Goal: Navigation & Orientation: Find specific page/section

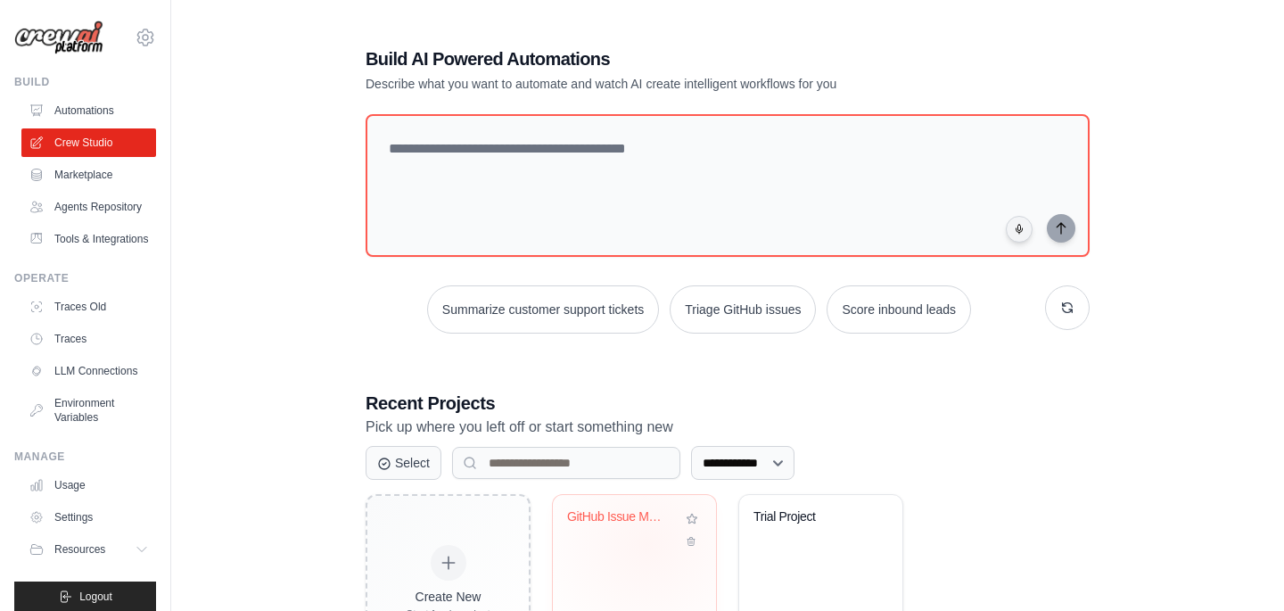
click at [647, 543] on div "GitHub Issue Management Automation" at bounding box center [634, 529] width 135 height 41
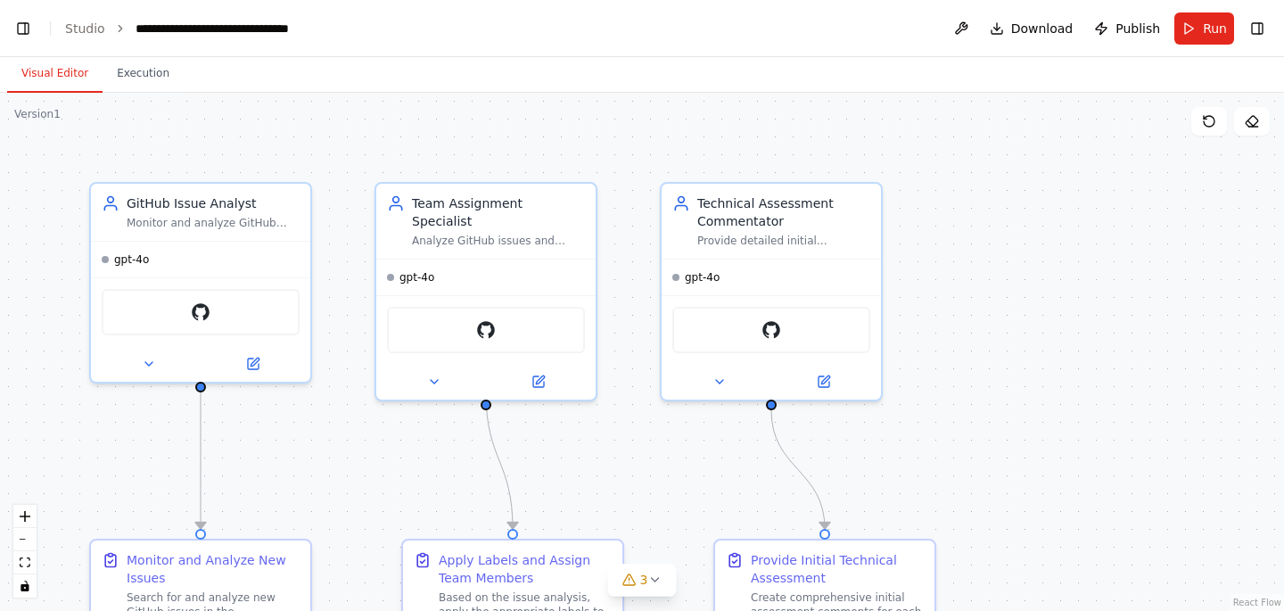
scroll to position [42476, 0]
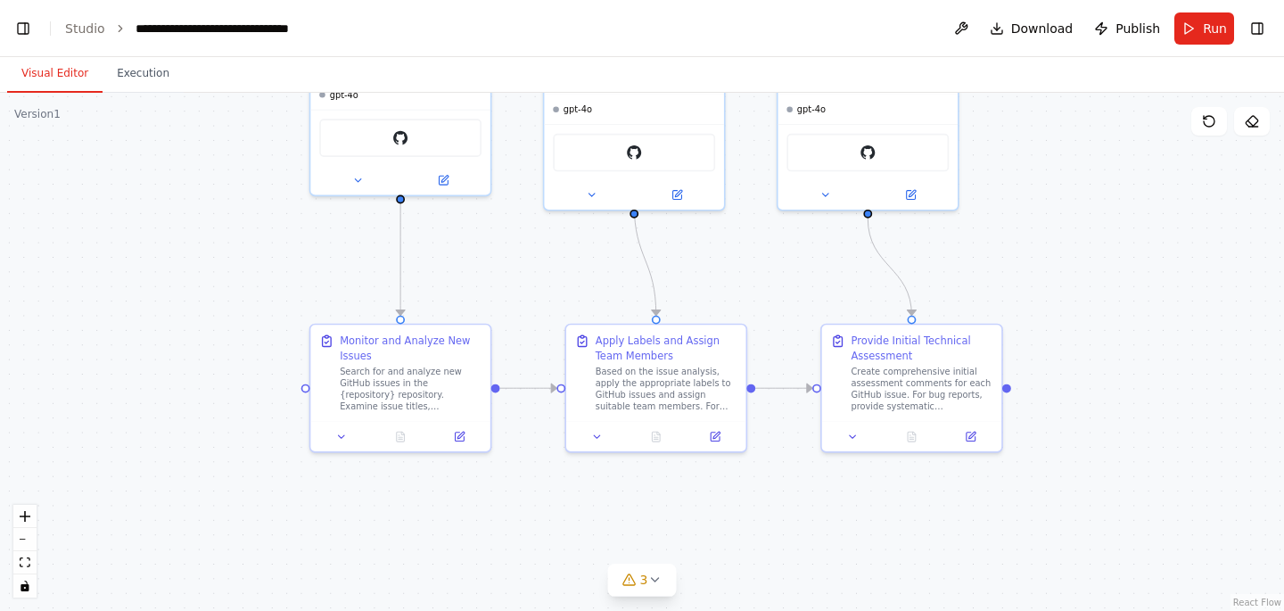
drag, startPoint x: 990, startPoint y: 374, endPoint x: 1055, endPoint y: 218, distance: 169.0
click at [1055, 218] on div ".deletable-edge-delete-btn { width: 20px; height: 20px; border: 0px solid #ffff…" at bounding box center [642, 352] width 1284 height 518
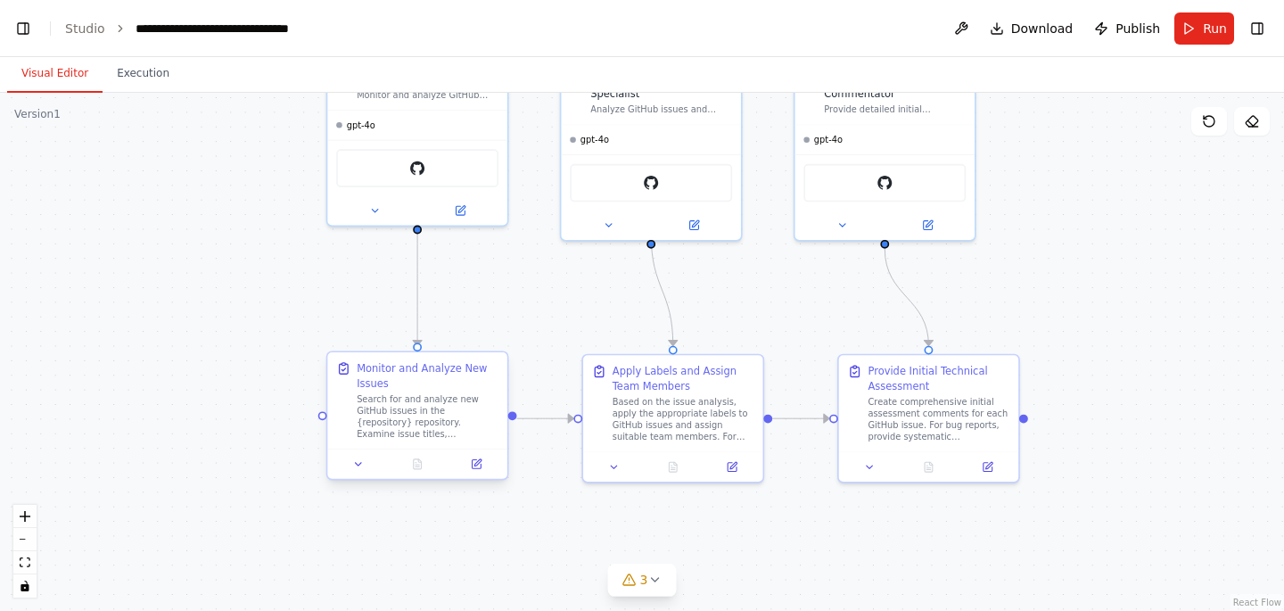
click at [436, 393] on div "Search for and analyze new GitHub issues in the {repository} repository. Examin…" at bounding box center [428, 416] width 142 height 46
click at [354, 462] on icon at bounding box center [358, 464] width 12 height 12
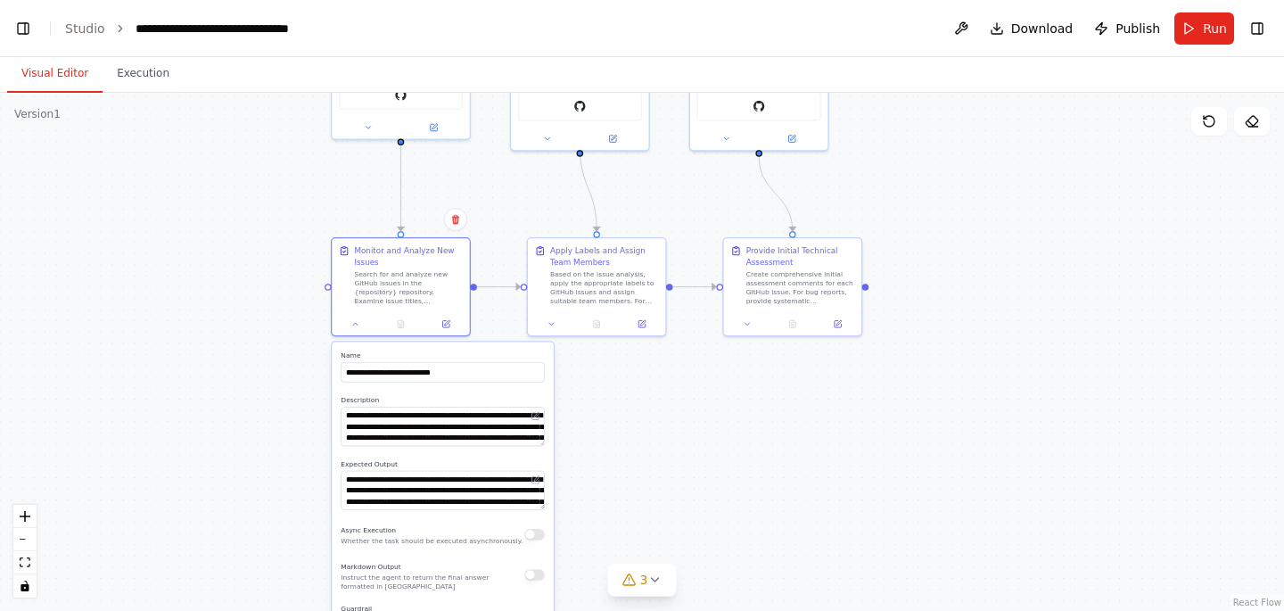
drag, startPoint x: 1008, startPoint y: 334, endPoint x: 1007, endPoint y: 194, distance: 140.0
click at [1007, 193] on div ".deletable-edge-delete-btn { width: 20px; height: 20px; border: 0px solid #ffff…" at bounding box center [642, 352] width 1284 height 518
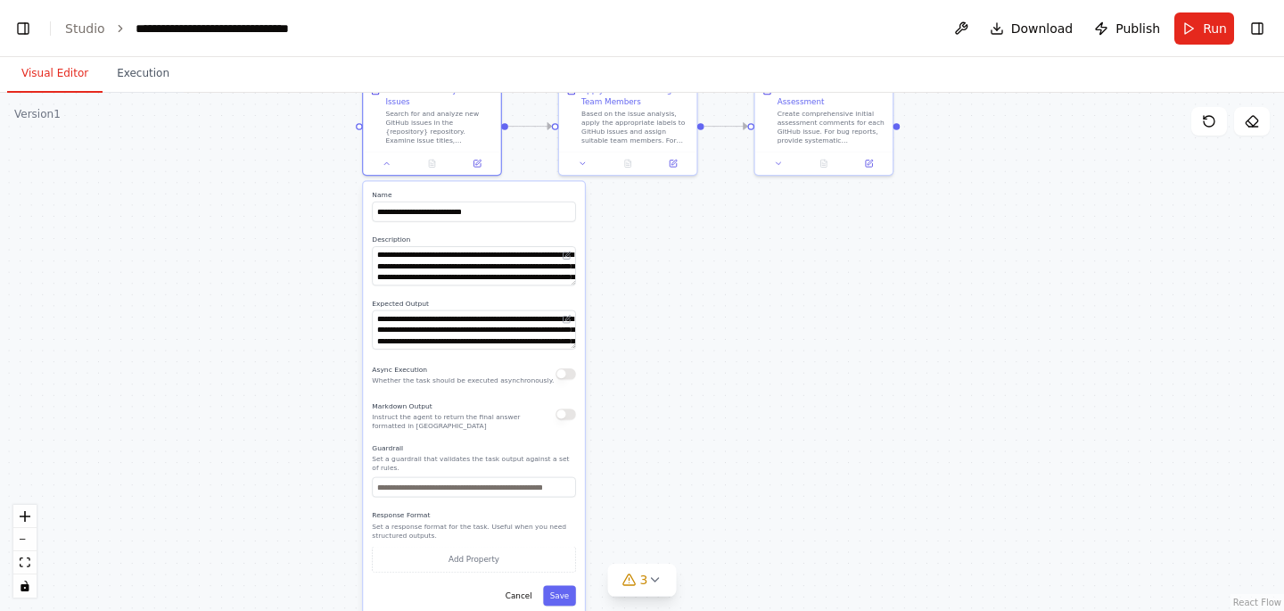
drag, startPoint x: 780, startPoint y: 456, endPoint x: 810, endPoint y: 334, distance: 125.0
click at [810, 334] on div ".deletable-edge-delete-btn { width: 20px; height: 20px; border: 0px solid #ffff…" at bounding box center [642, 352] width 1284 height 518
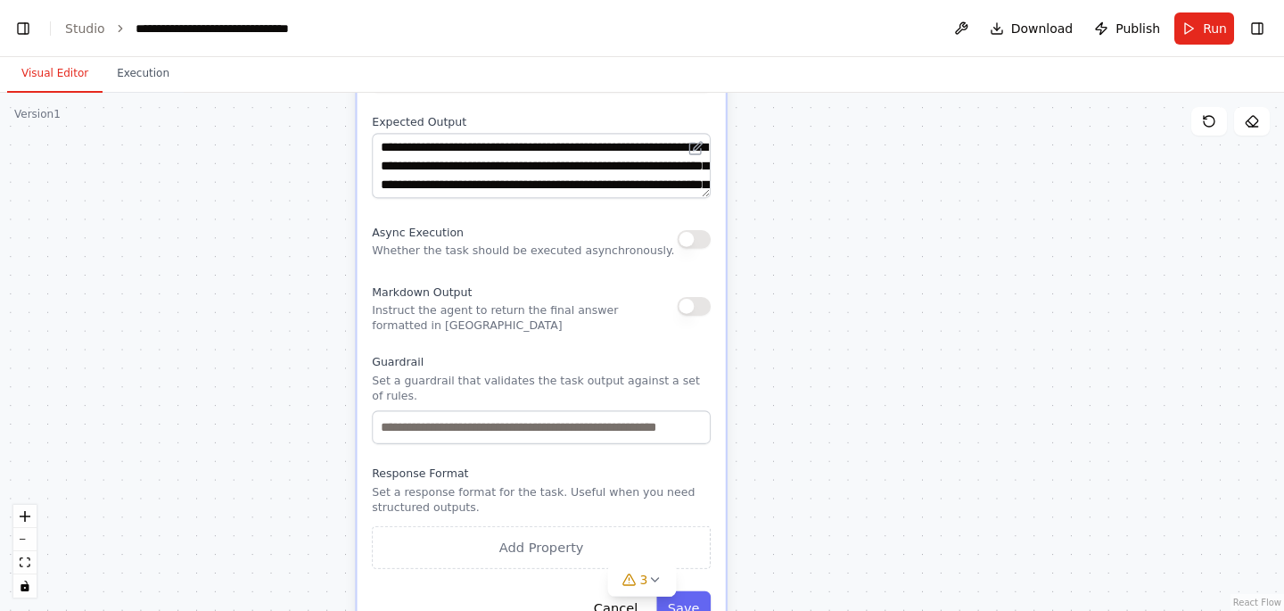
drag, startPoint x: 650, startPoint y: 367, endPoint x: 941, endPoint y: 193, distance: 339.9
click at [941, 193] on div ".deletable-edge-delete-btn { width: 20px; height: 20px; border: 0px solid #ffff…" at bounding box center [642, 352] width 1284 height 518
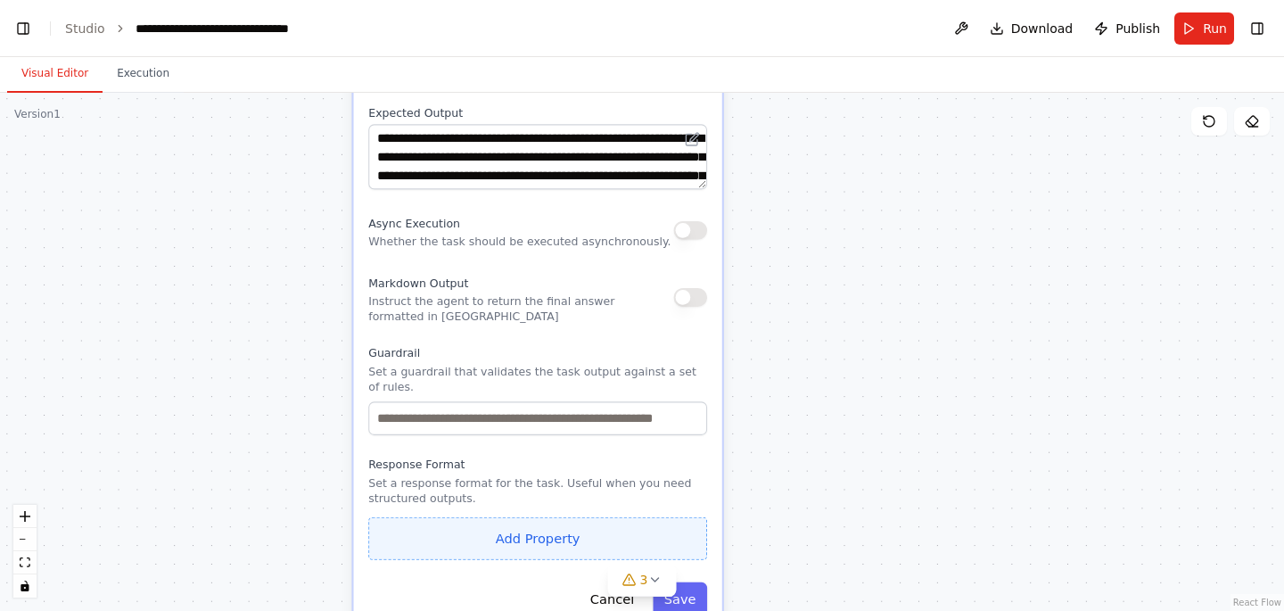
click at [494, 553] on button "Add Property" at bounding box center [537, 538] width 339 height 43
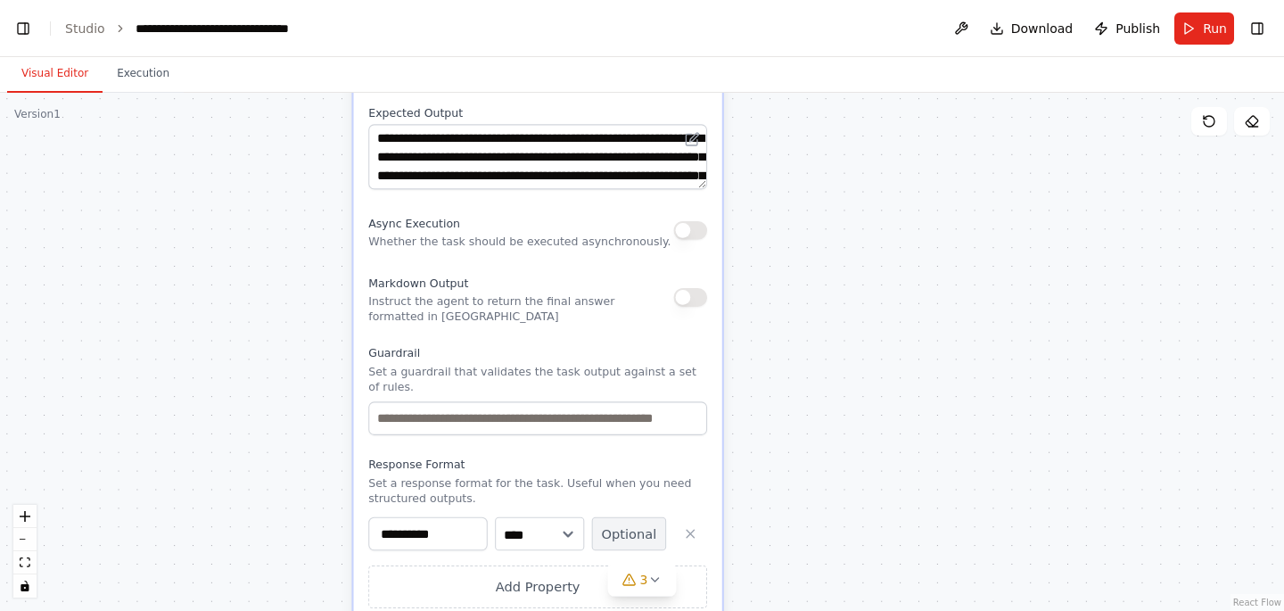
click at [615, 536] on button "Optional" at bounding box center [629, 534] width 74 height 34
click at [615, 536] on button "Required" at bounding box center [629, 534] width 74 height 34
click at [692, 531] on icon "button" at bounding box center [689, 533] width 7 height 7
click at [692, 531] on button "Add Property" at bounding box center [537, 538] width 339 height 43
click at [684, 533] on icon "button" at bounding box center [690, 533] width 15 height 15
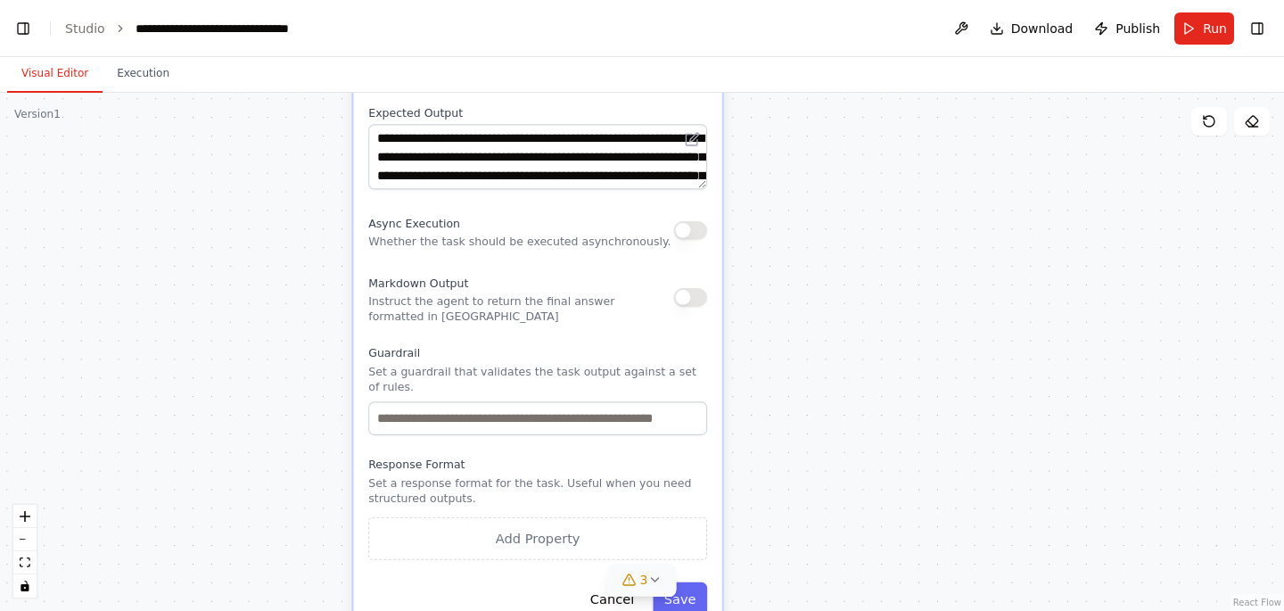
click at [659, 588] on button "3" at bounding box center [642, 579] width 69 height 33
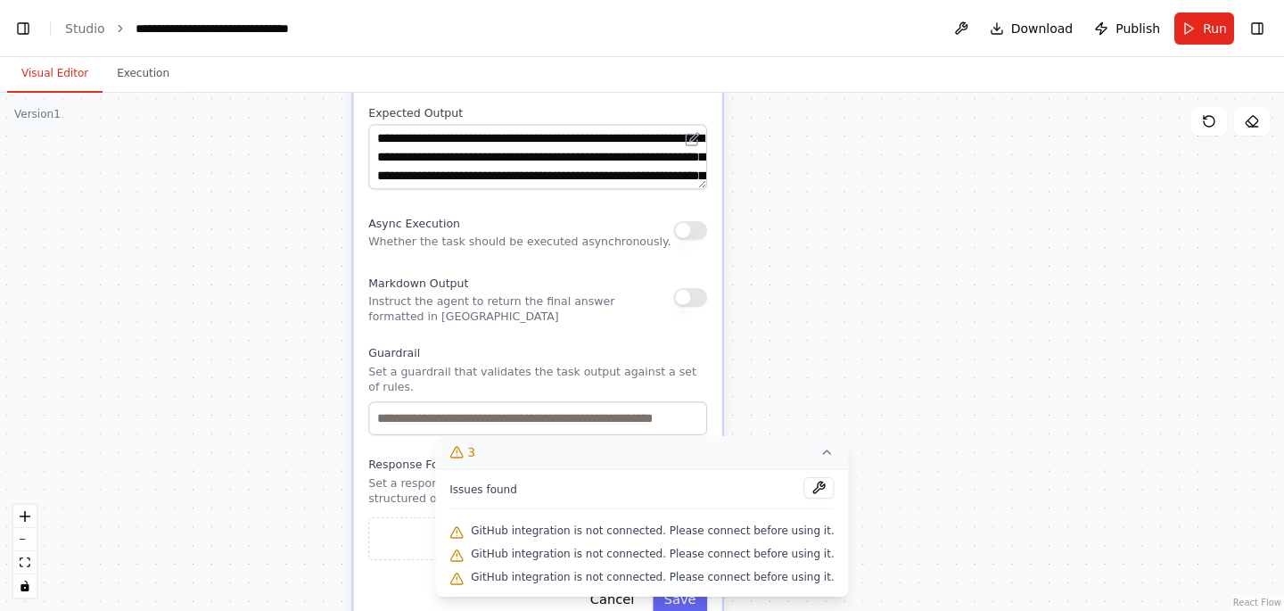
click at [822, 458] on icon at bounding box center [827, 452] width 14 height 14
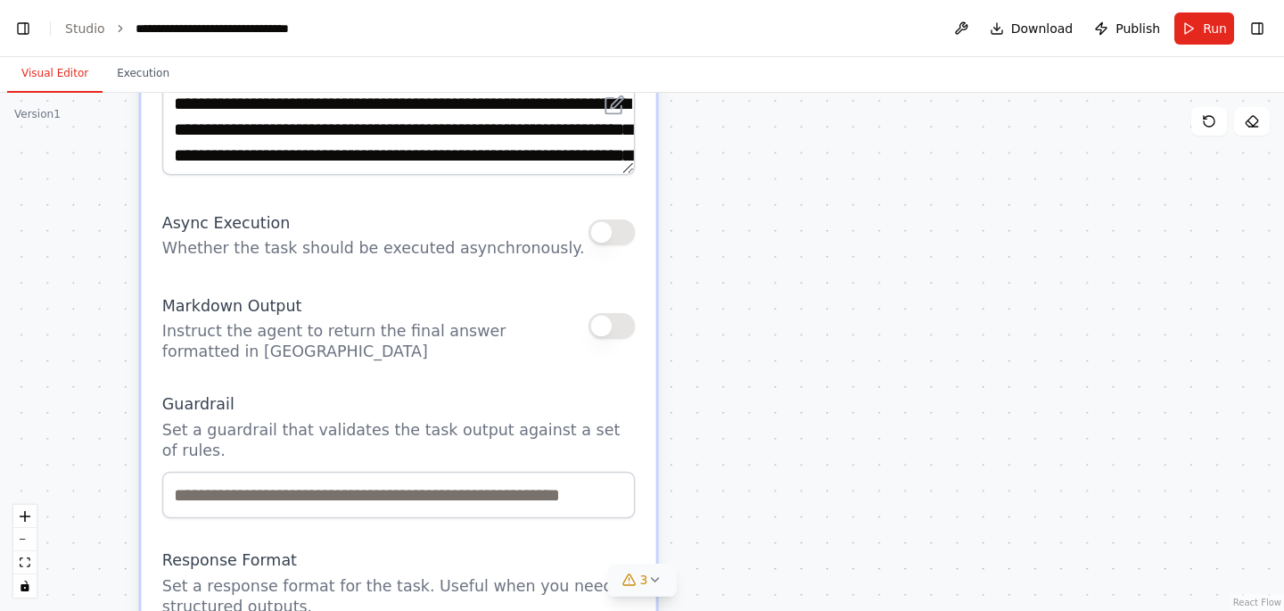
drag, startPoint x: 933, startPoint y: 441, endPoint x: 986, endPoint y: 634, distance: 199.6
click at [986, 610] on html "BETA Build a crew that monitors new GitHub issues in my repository, automatical…" at bounding box center [642, 305] width 1284 height 611
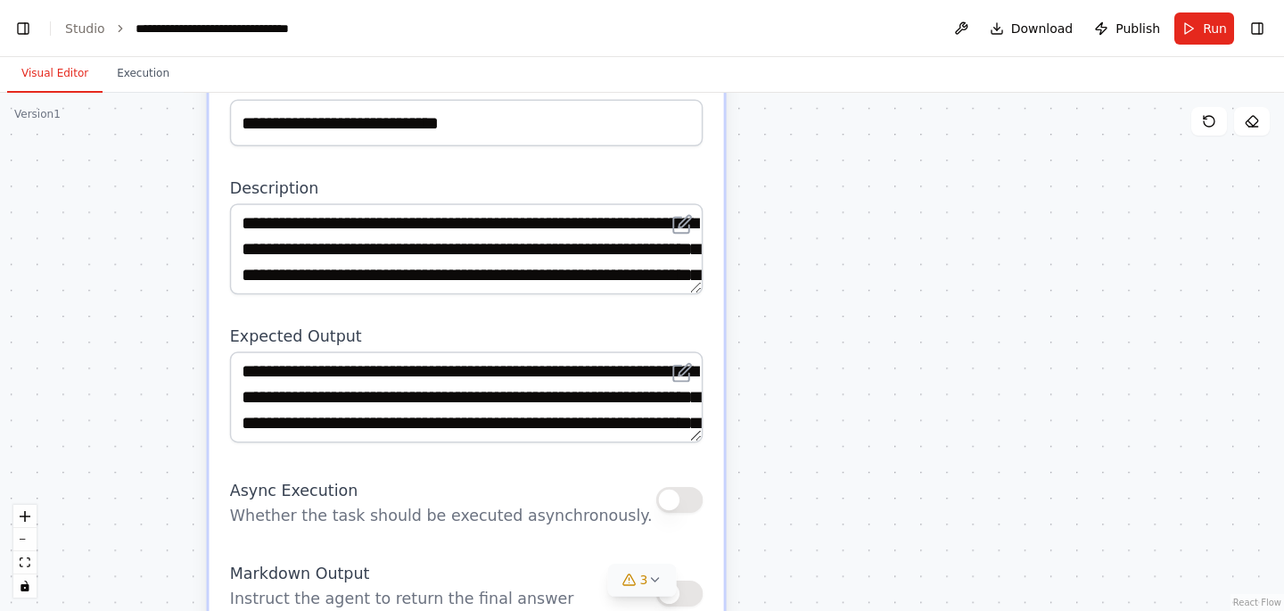
drag, startPoint x: 908, startPoint y: 489, endPoint x: 917, endPoint y: 659, distance: 169.6
click at [917, 610] on html "BETA Build a crew that monitors new GitHub issues in my repository, automatical…" at bounding box center [642, 305] width 1284 height 611
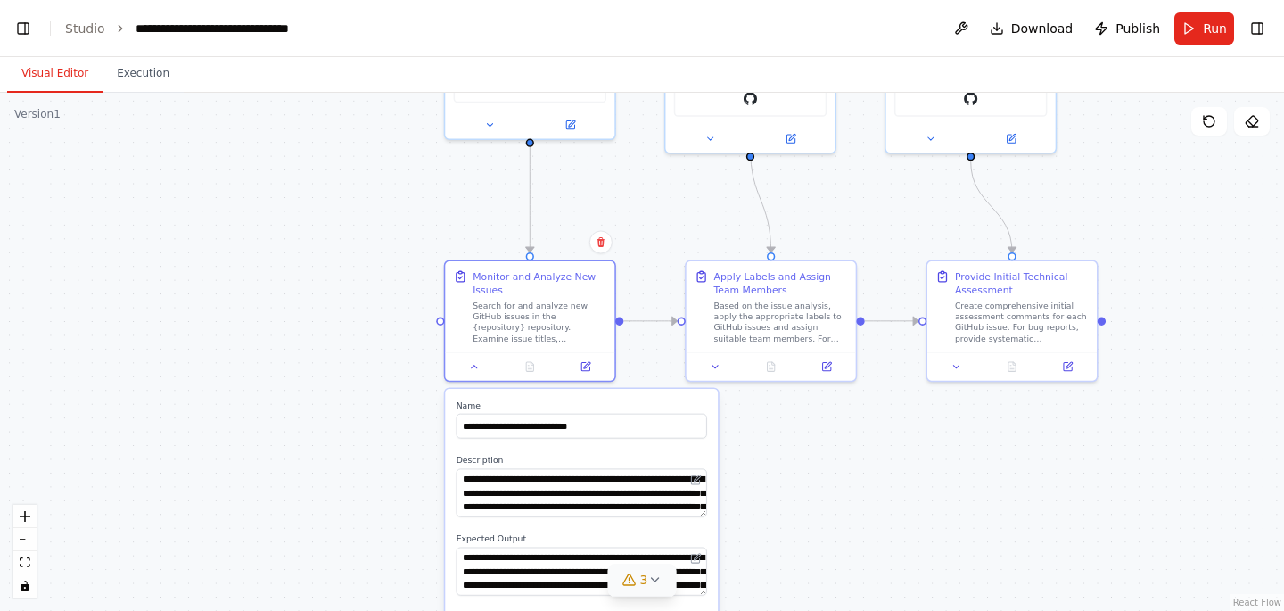
drag, startPoint x: 877, startPoint y: 263, endPoint x: 840, endPoint y: 456, distance: 196.2
click at [840, 456] on div ".deletable-edge-delete-btn { width: 20px; height: 20px; border: 0px solid #ffff…" at bounding box center [642, 352] width 1284 height 518
click at [489, 128] on button at bounding box center [489, 122] width 78 height 17
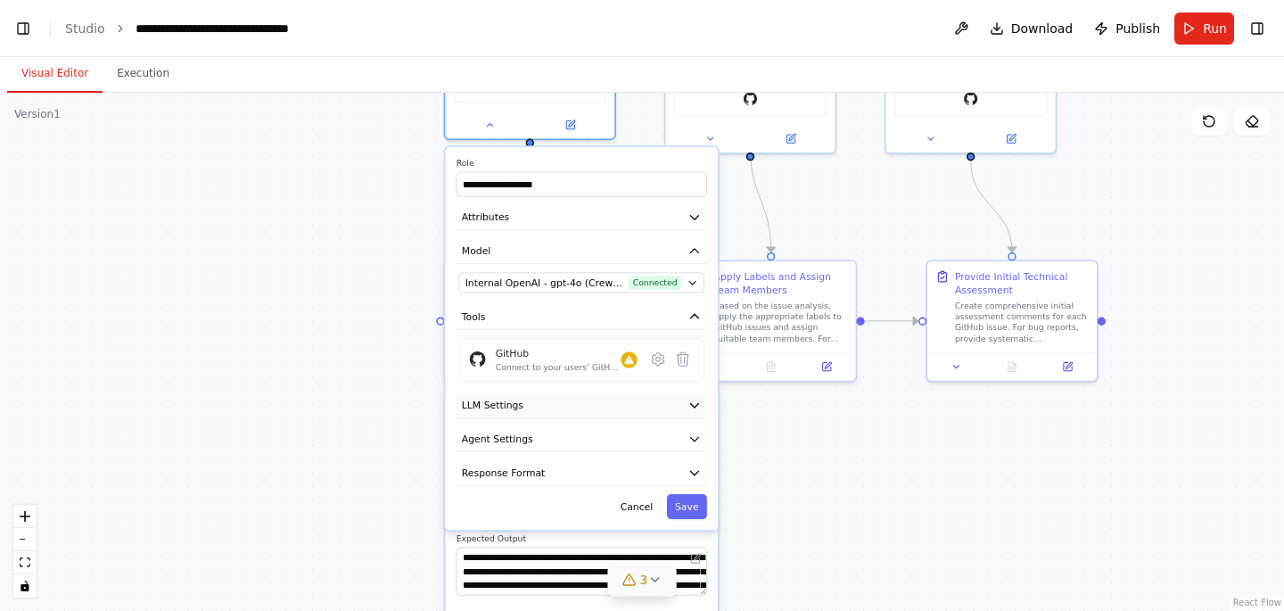
click at [675, 402] on button "LLM Settings" at bounding box center [581, 406] width 251 height 26
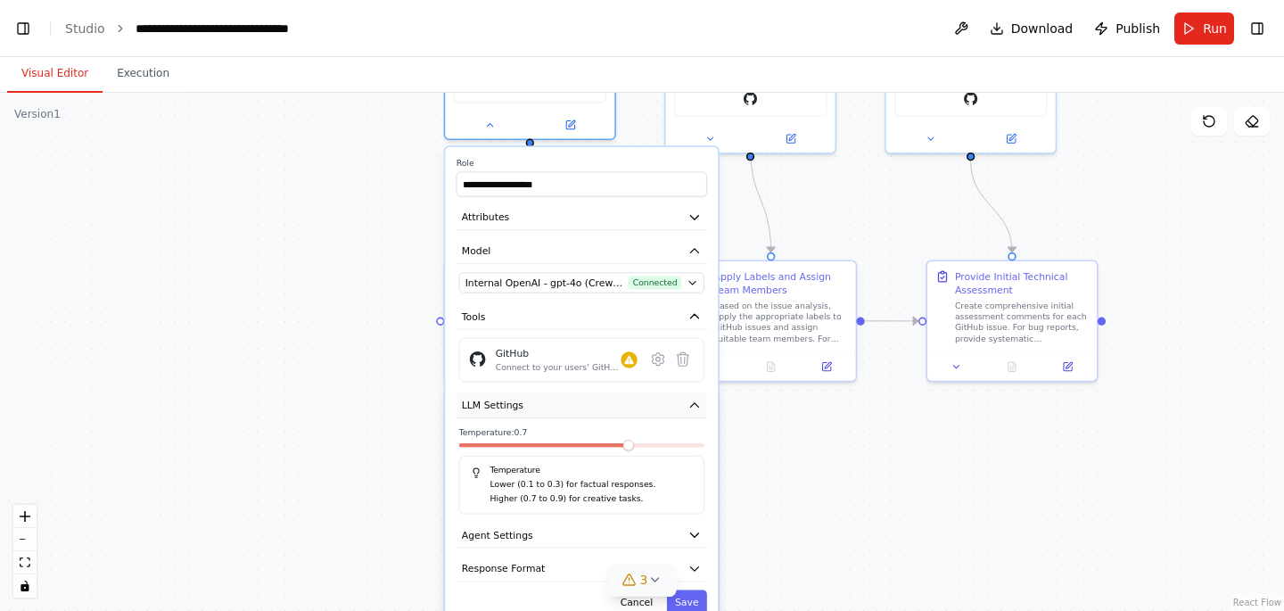
click at [675, 402] on button "LLM Settings" at bounding box center [581, 406] width 251 height 26
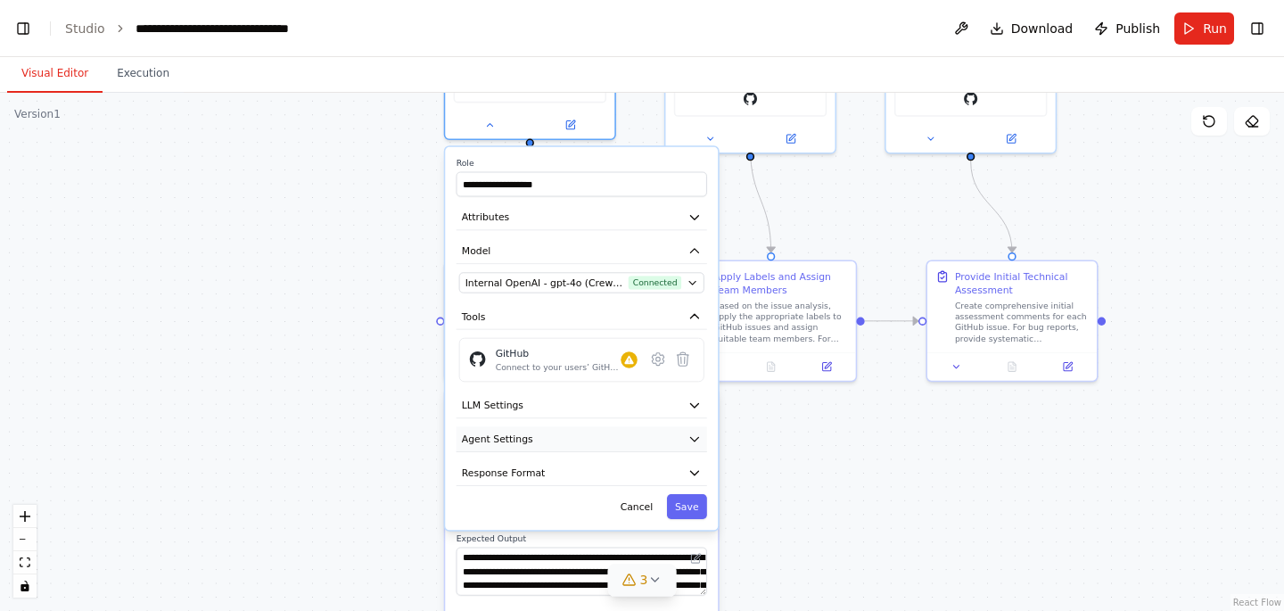
click at [678, 440] on button "Agent Settings" at bounding box center [581, 439] width 251 height 26
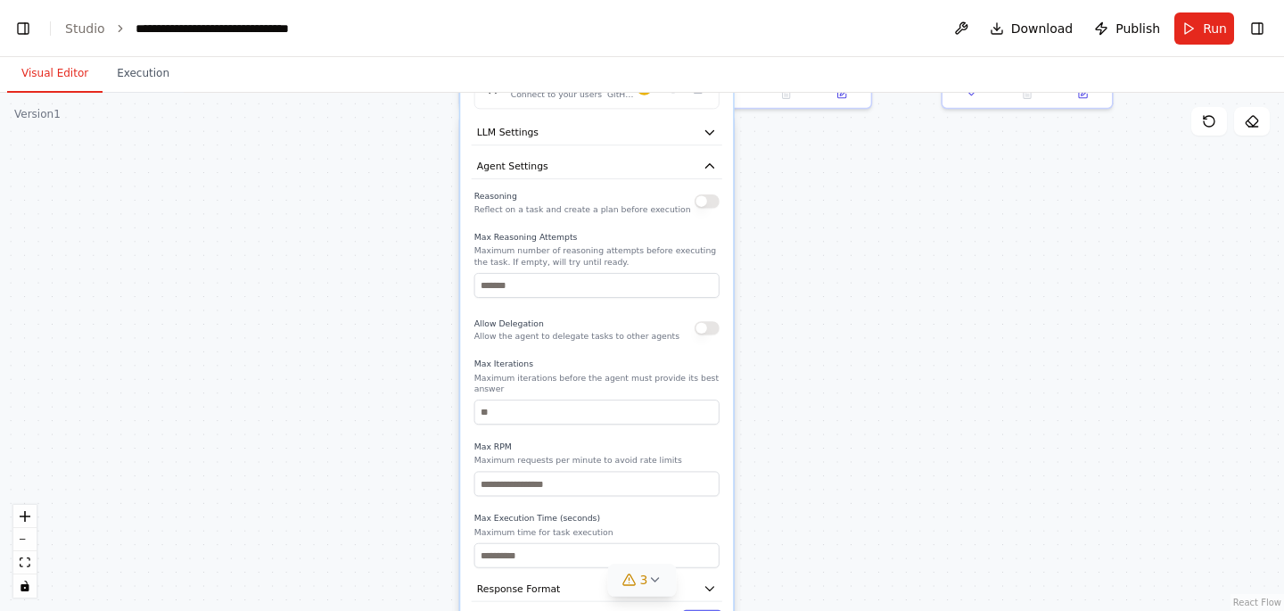
drag, startPoint x: 809, startPoint y: 527, endPoint x: 825, endPoint y: 256, distance: 271.4
click at [825, 255] on div "**********" at bounding box center [642, 352] width 1284 height 518
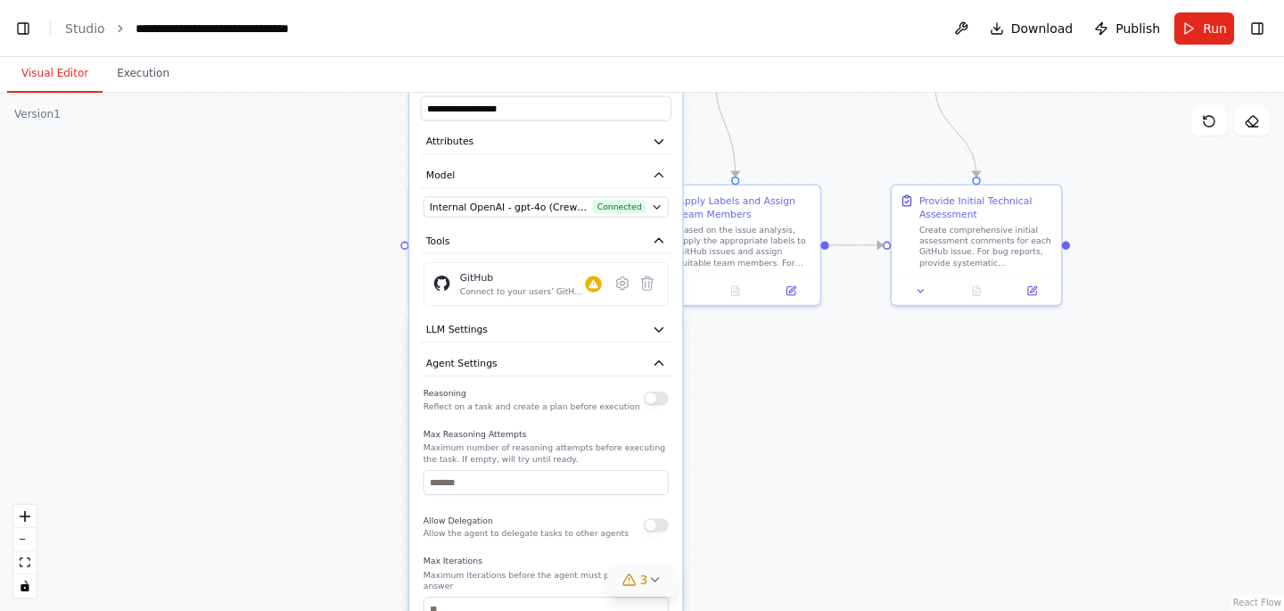
drag, startPoint x: 826, startPoint y: 282, endPoint x: 774, endPoint y: 488, distance: 212.6
click at [774, 489] on div "**********" at bounding box center [642, 352] width 1284 height 518
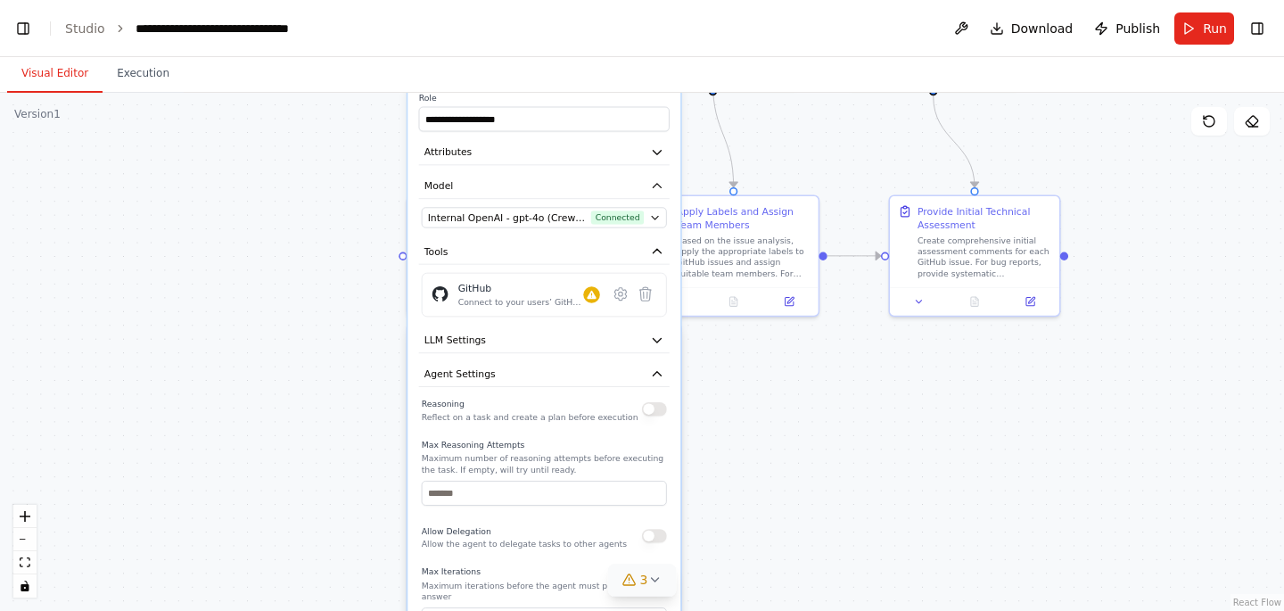
click at [834, 458] on div "**********" at bounding box center [642, 352] width 1284 height 518
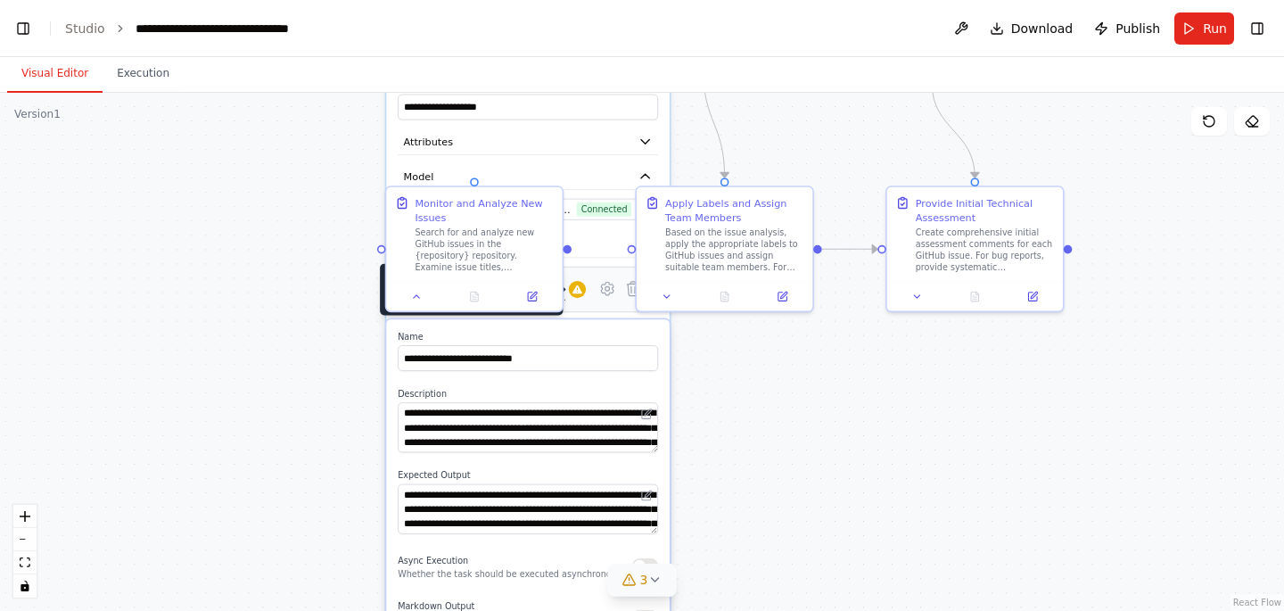
click at [583, 289] on div at bounding box center [577, 289] width 17 height 17
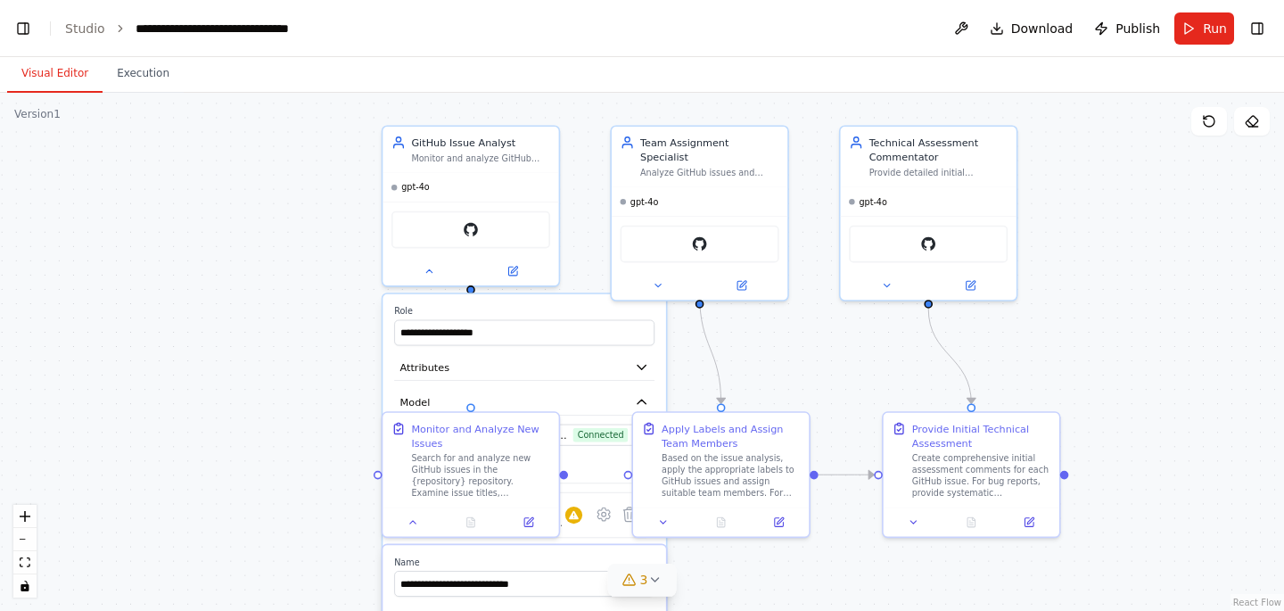
drag, startPoint x: 753, startPoint y: 382, endPoint x: 750, endPoint y: 608, distance: 225.6
click at [750, 608] on div "**********" at bounding box center [642, 352] width 1284 height 518
click at [460, 235] on div "GitHub" at bounding box center [470, 227] width 159 height 37
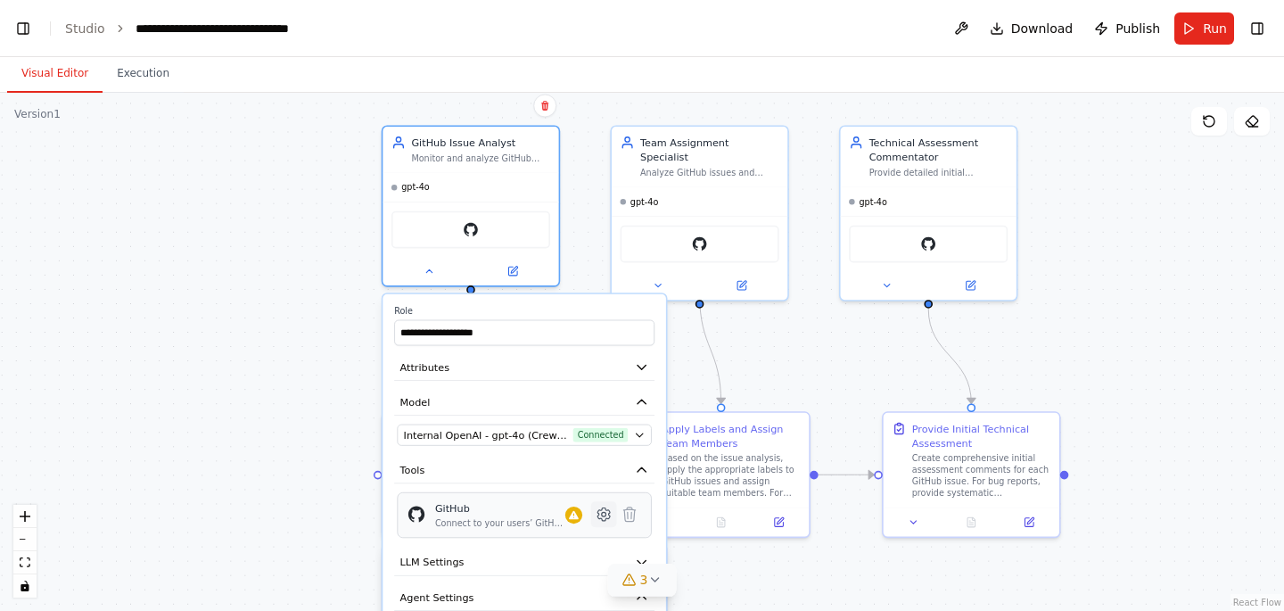
click at [604, 511] on icon at bounding box center [603, 514] width 12 height 12
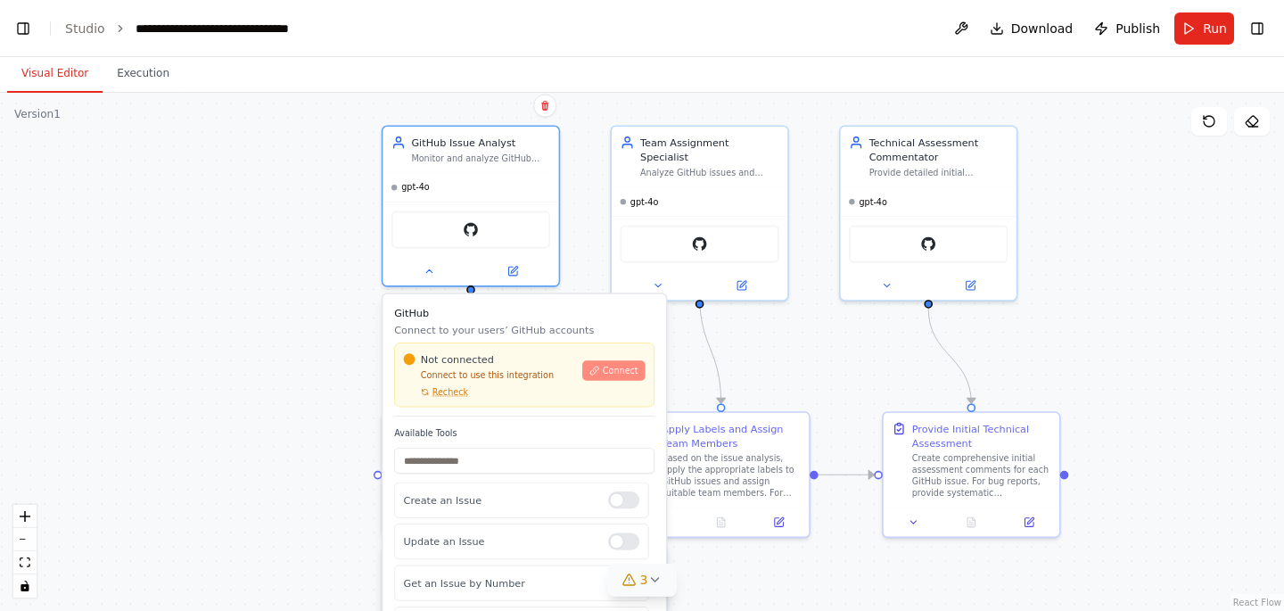
click at [618, 371] on span "Connect" at bounding box center [621, 371] width 36 height 12
click at [1254, 29] on button "Toggle Right Sidebar" at bounding box center [1257, 28] width 25 height 25
click at [1257, 21] on button "Toggle Right Sidebar" at bounding box center [1257, 28] width 25 height 25
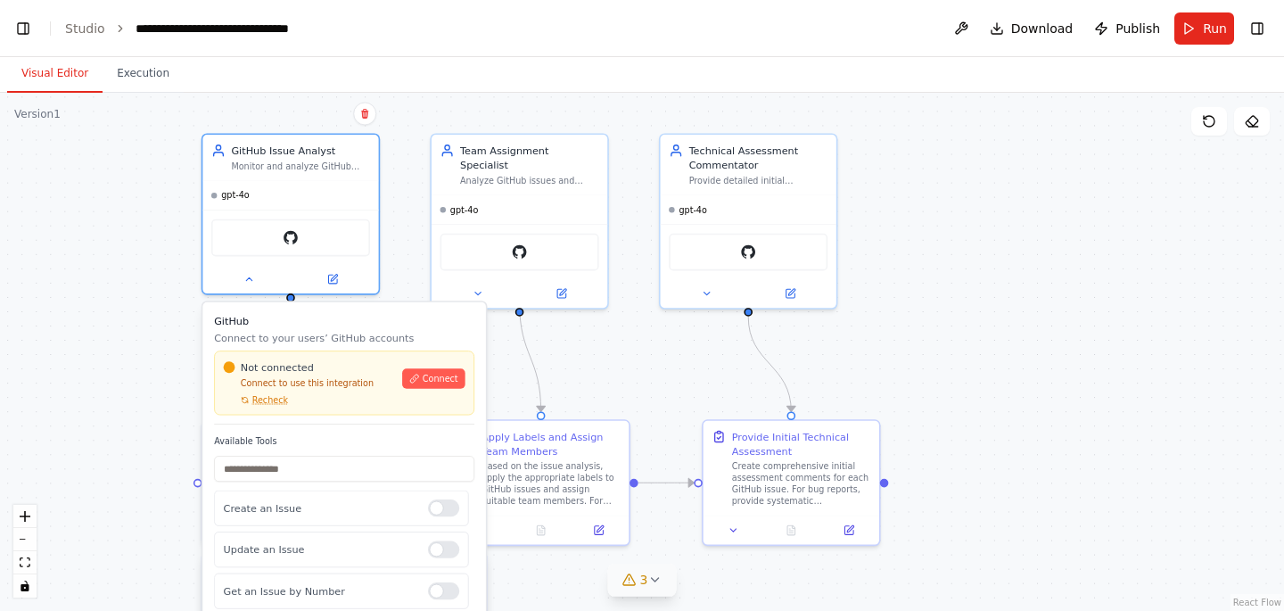
drag, startPoint x: 1097, startPoint y: 308, endPoint x: 927, endPoint y: 302, distance: 169.5
click at [927, 302] on div ".deletable-edge-delete-btn { width: 20px; height: 20px; border: 0px solid #ffff…" at bounding box center [642, 352] width 1284 height 518
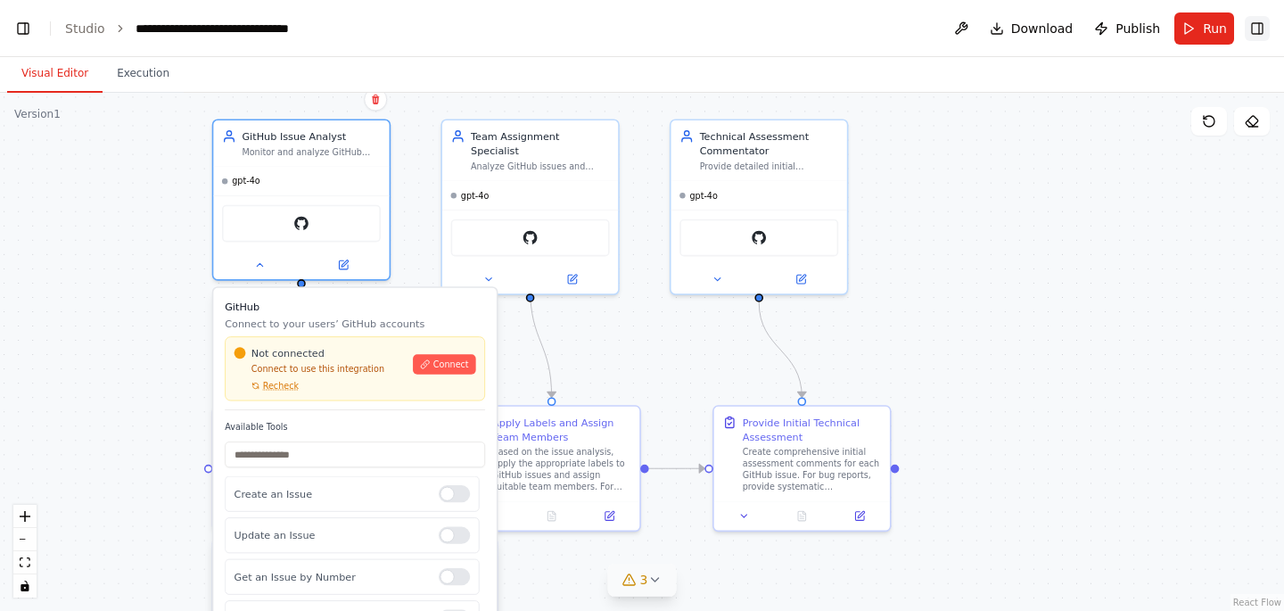
click at [1254, 37] on button "Toggle Right Sidebar" at bounding box center [1257, 28] width 25 height 25
click at [973, 29] on button at bounding box center [961, 28] width 29 height 32
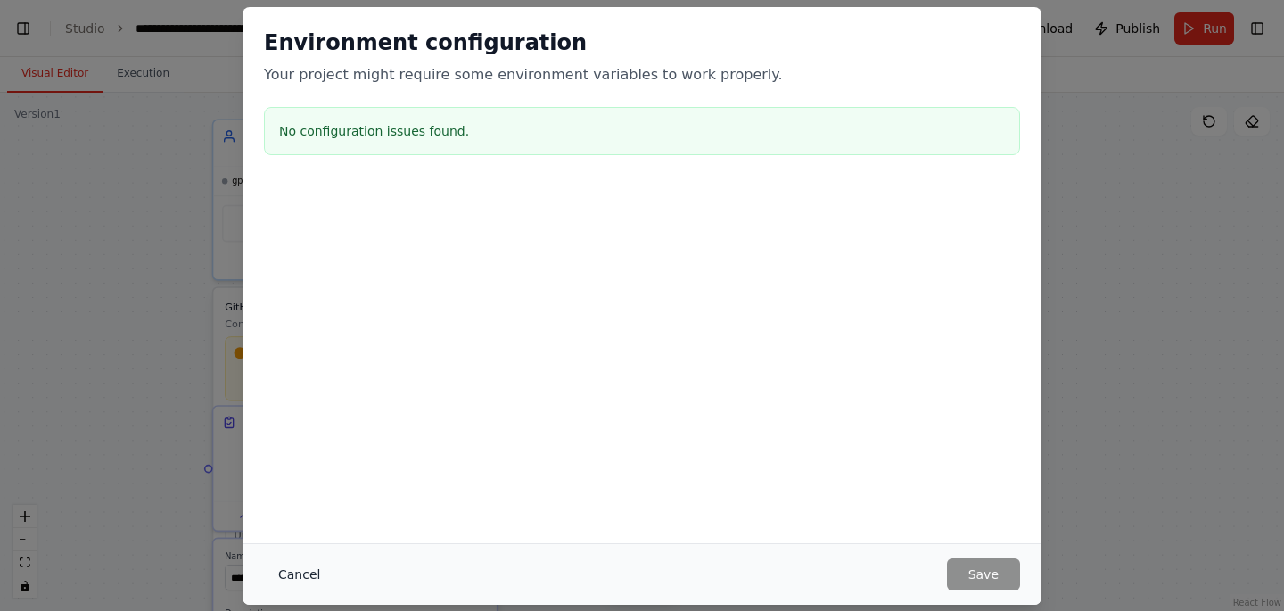
click at [291, 575] on button "Cancel" at bounding box center [299, 574] width 70 height 32
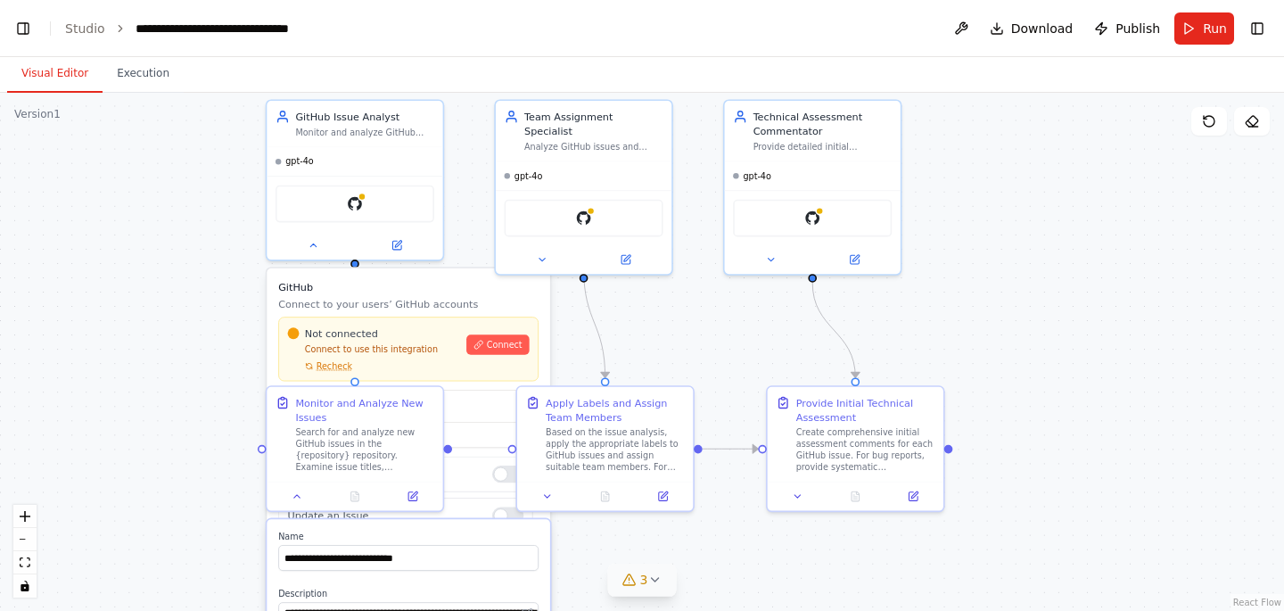
drag, startPoint x: 1113, startPoint y: 247, endPoint x: 1166, endPoint y: 228, distance: 56.7
click at [1166, 228] on div ".deletable-edge-delete-btn { width: 20px; height: 20px; border: 0px solid #ffff…" at bounding box center [642, 352] width 1284 height 518
click at [1034, 29] on span "Download" at bounding box center [1042, 29] width 62 height 18
click at [26, 34] on button "Toggle Left Sidebar" at bounding box center [23, 28] width 25 height 25
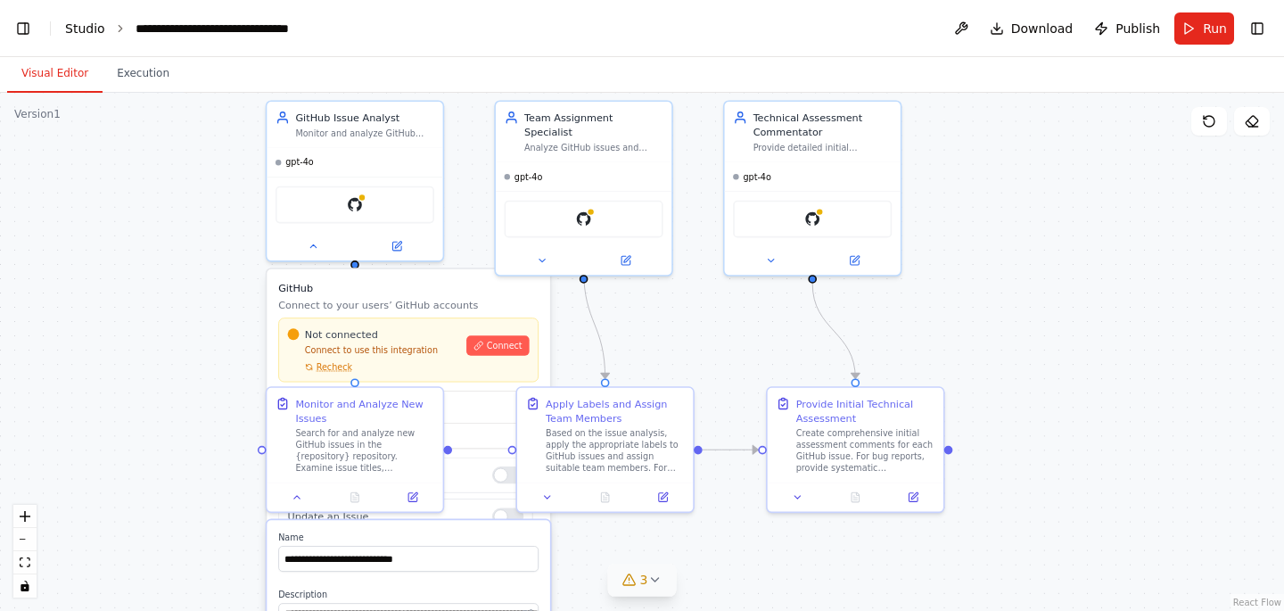
click at [86, 22] on link "Studio" at bounding box center [85, 28] width 40 height 14
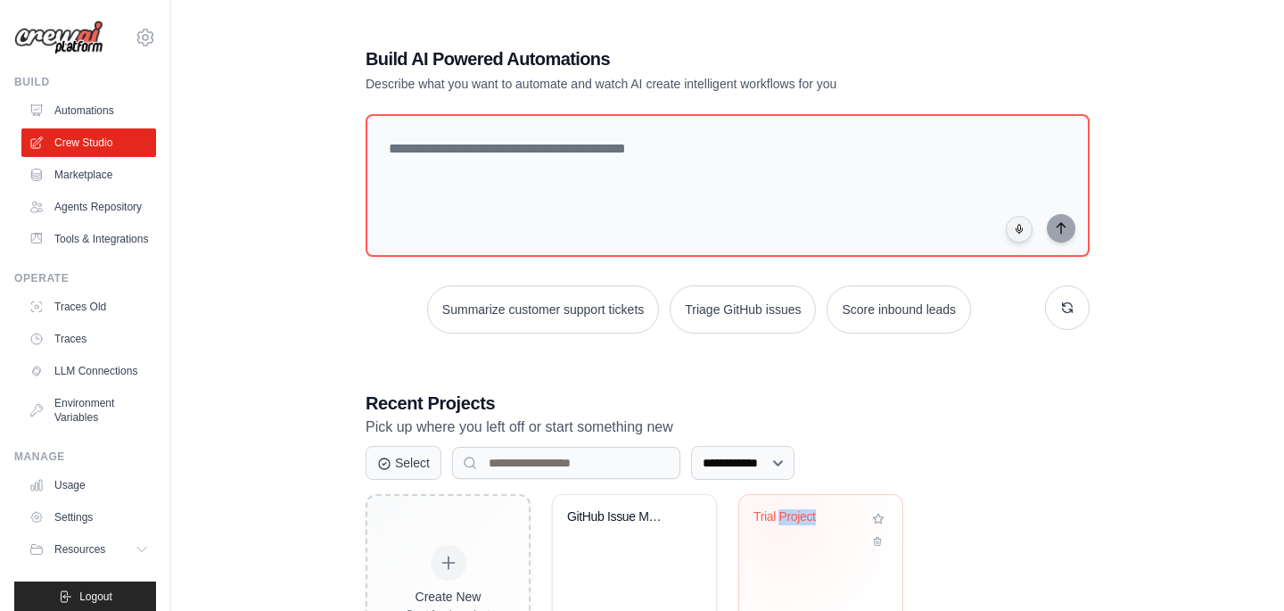
click at [779, 522] on div "Trial Project" at bounding box center [807, 520] width 108 height 23
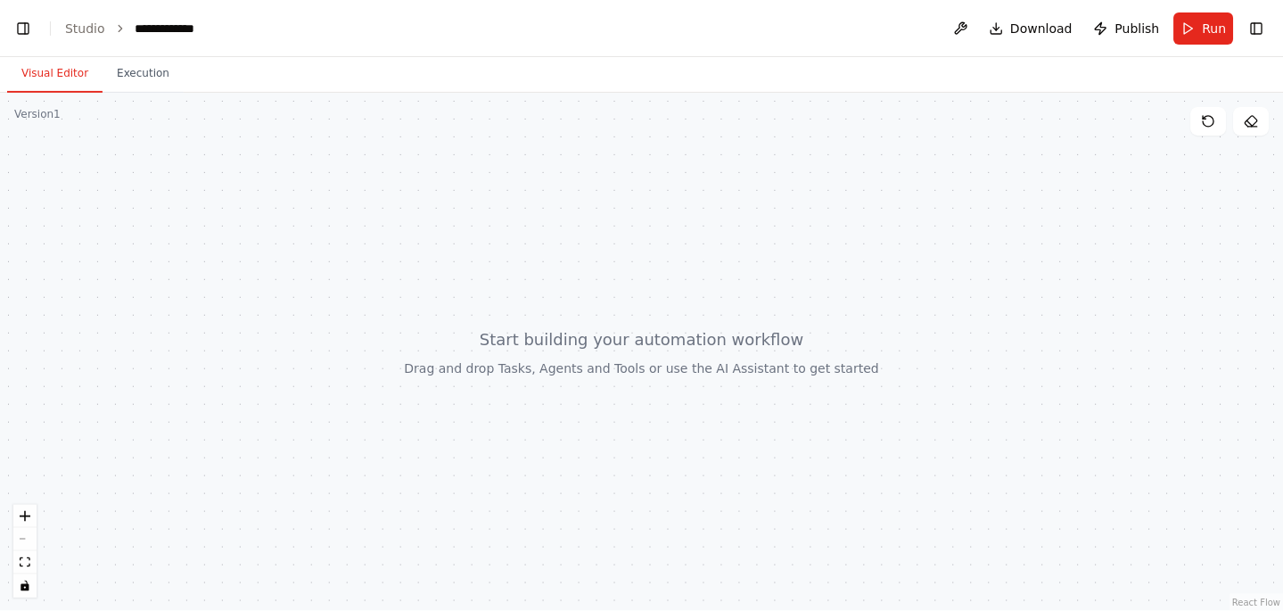
scroll to position [780, 0]
click at [1253, 27] on button "Toggle Right Sidebar" at bounding box center [1257, 28] width 25 height 25
click at [15, 33] on button "Toggle Left Sidebar" at bounding box center [23, 28] width 25 height 25
click at [17, 33] on button "Toggle Left Sidebar" at bounding box center [23, 28] width 25 height 25
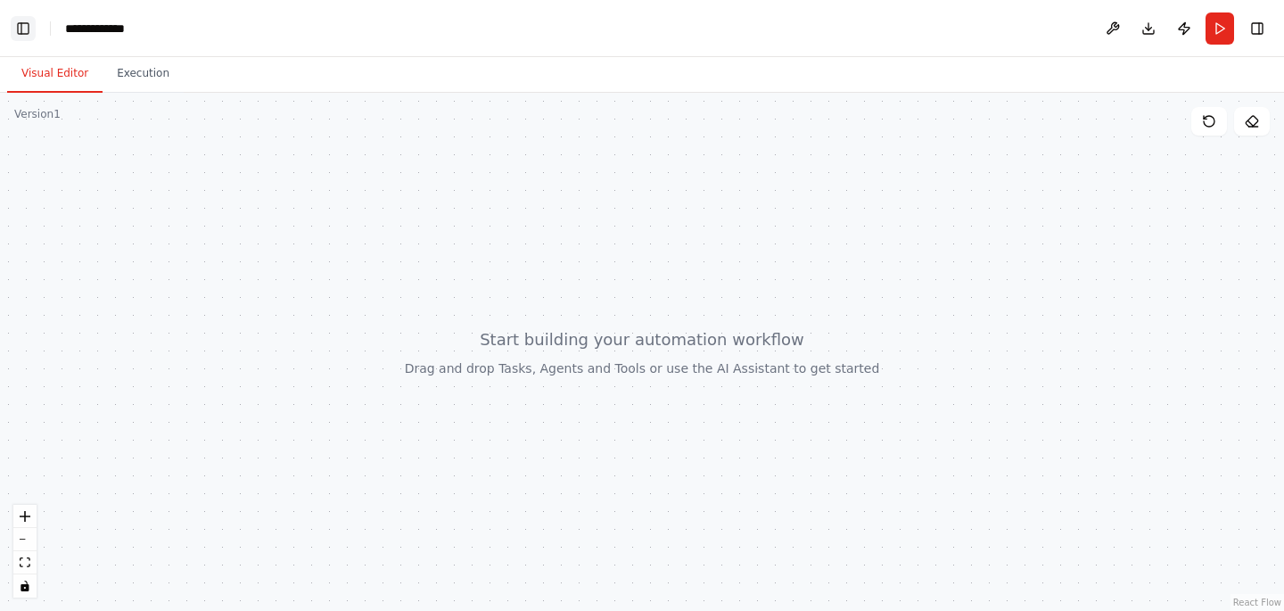
click at [17, 33] on button "Toggle Left Sidebar" at bounding box center [23, 28] width 25 height 25
click at [475, 271] on div at bounding box center [642, 352] width 1284 height 518
click at [32, 519] on button "zoom in" at bounding box center [24, 516] width 23 height 23
click at [1251, 27] on button "Toggle Right Sidebar" at bounding box center [1257, 28] width 25 height 25
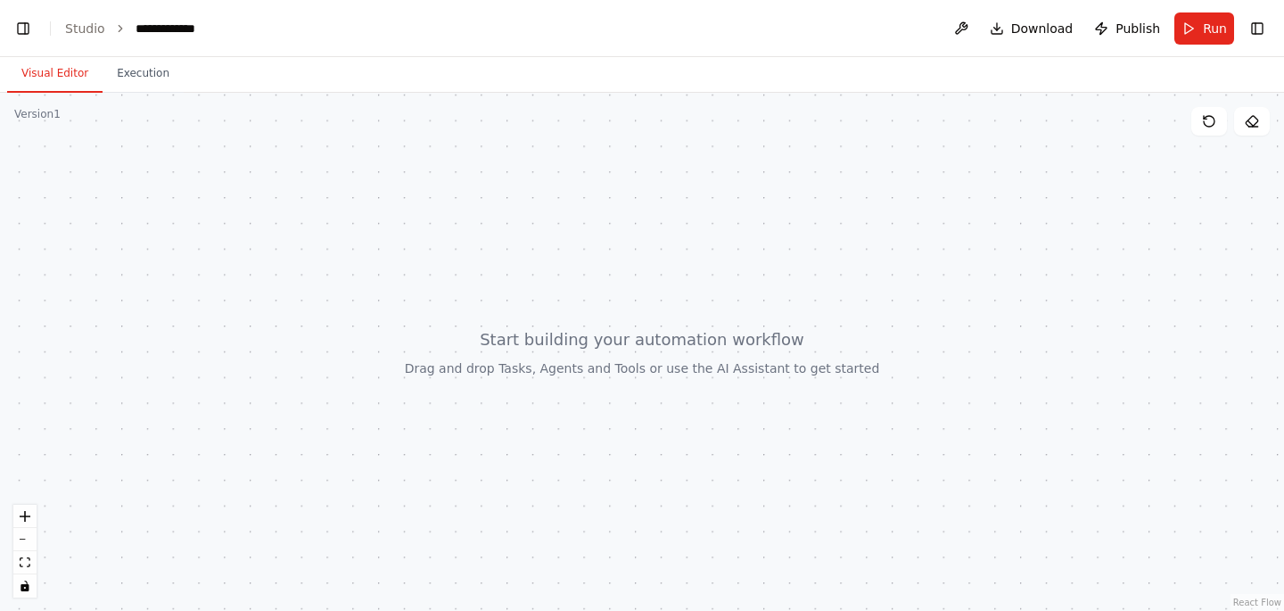
drag, startPoint x: 1033, startPoint y: 443, endPoint x: 962, endPoint y: 444, distance: 71.3
click at [962, 444] on div at bounding box center [642, 352] width 1284 height 518
drag, startPoint x: 1237, startPoint y: 423, endPoint x: 1200, endPoint y: 134, distance: 291.3
click at [1200, 134] on button at bounding box center [1208, 121] width 36 height 29
click at [1206, 130] on button at bounding box center [1208, 121] width 36 height 29
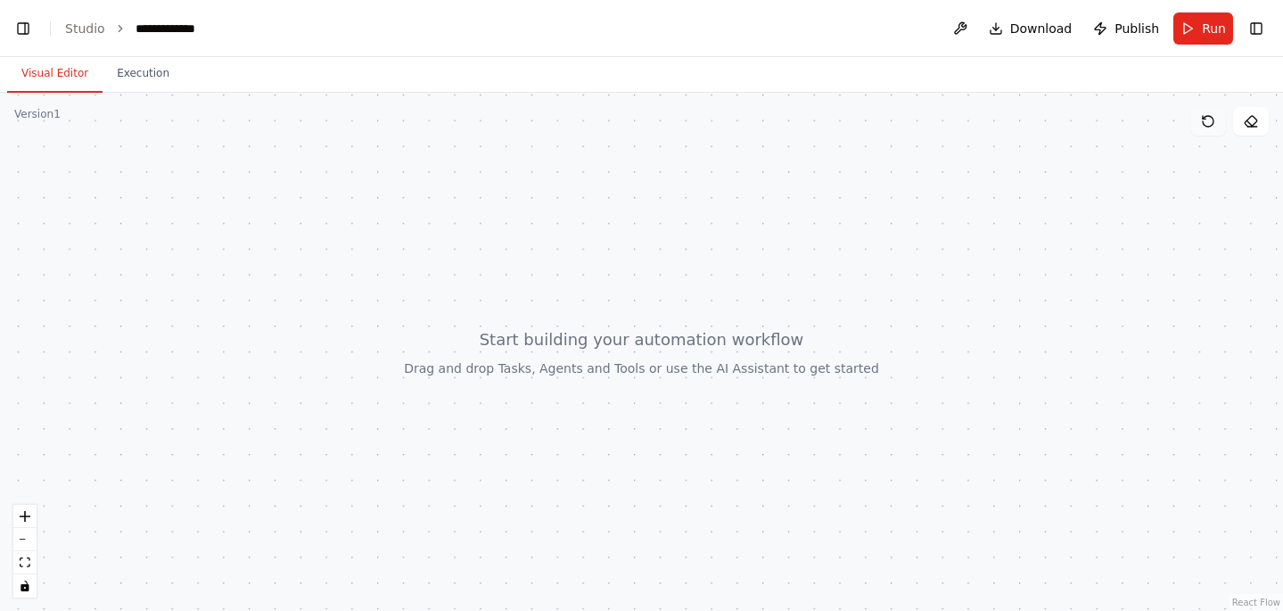
click at [1245, 130] on button at bounding box center [1251, 121] width 36 height 29
click at [1253, 16] on button "Toggle Right Sidebar" at bounding box center [1256, 28] width 25 height 25
click at [78, 23] on link "Studio" at bounding box center [85, 28] width 40 height 14
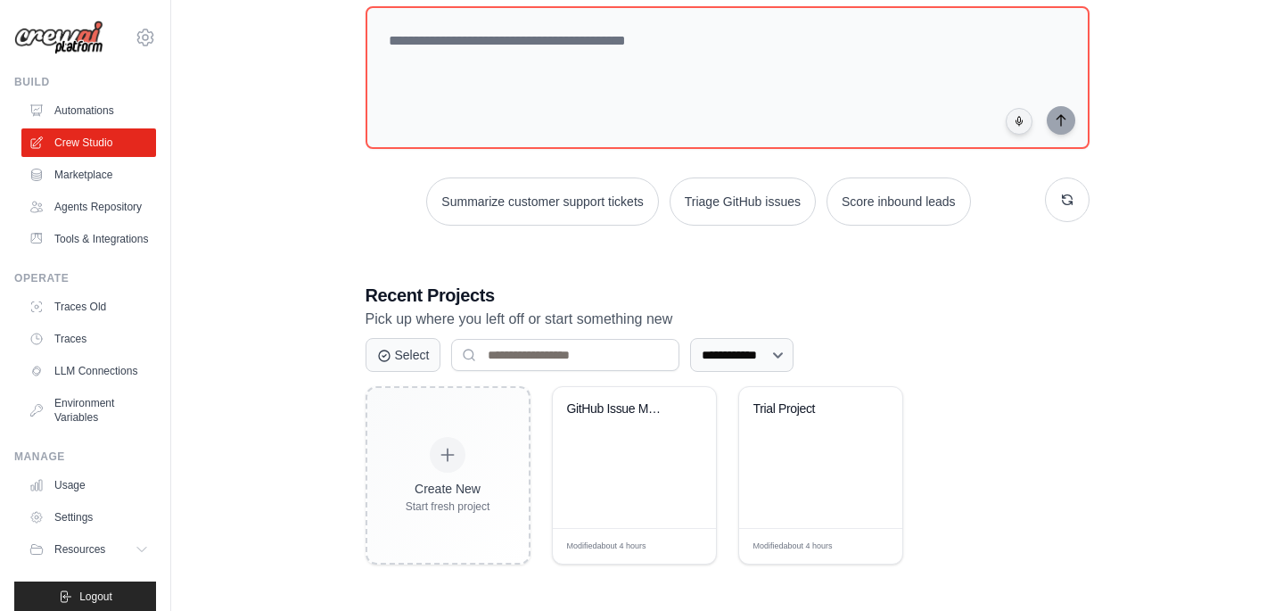
scroll to position [107, 0]
click at [867, 537] on div "Modified about 4 hours Edit" at bounding box center [820, 547] width 163 height 36
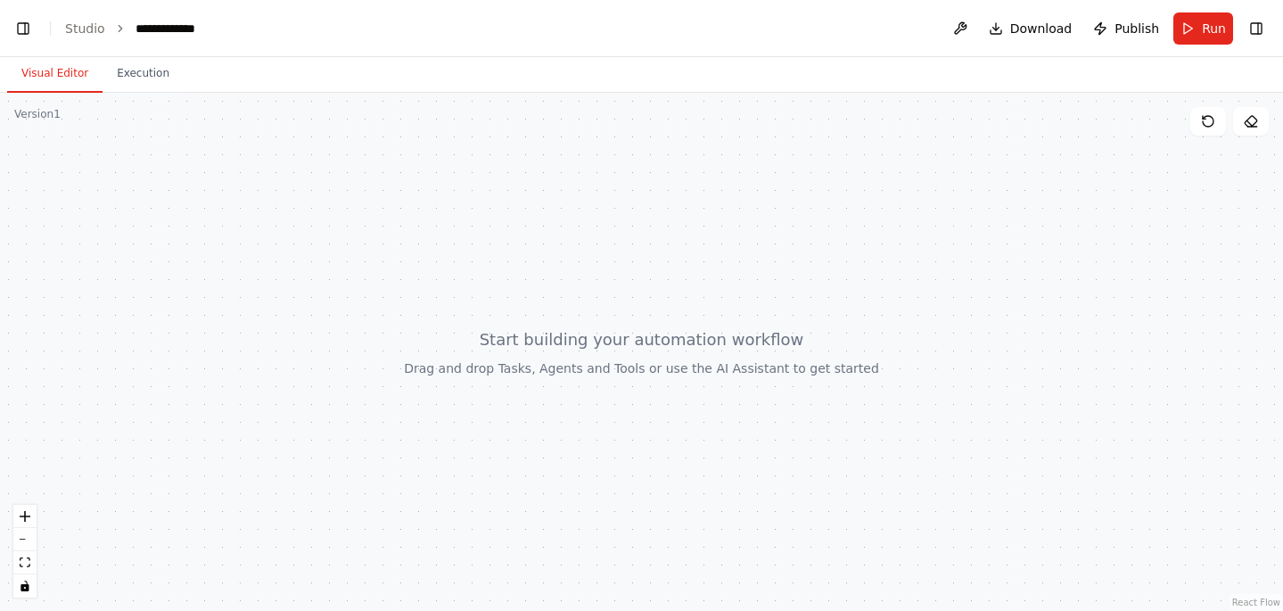
scroll to position [780, 0]
drag, startPoint x: 1093, startPoint y: 215, endPoint x: 606, endPoint y: 393, distance: 518.4
click at [605, 393] on div at bounding box center [641, 352] width 1283 height 518
click at [1263, 32] on button "Toggle Right Sidebar" at bounding box center [1256, 28] width 25 height 25
drag, startPoint x: 1183, startPoint y: 187, endPoint x: 896, endPoint y: 187, distance: 287.1
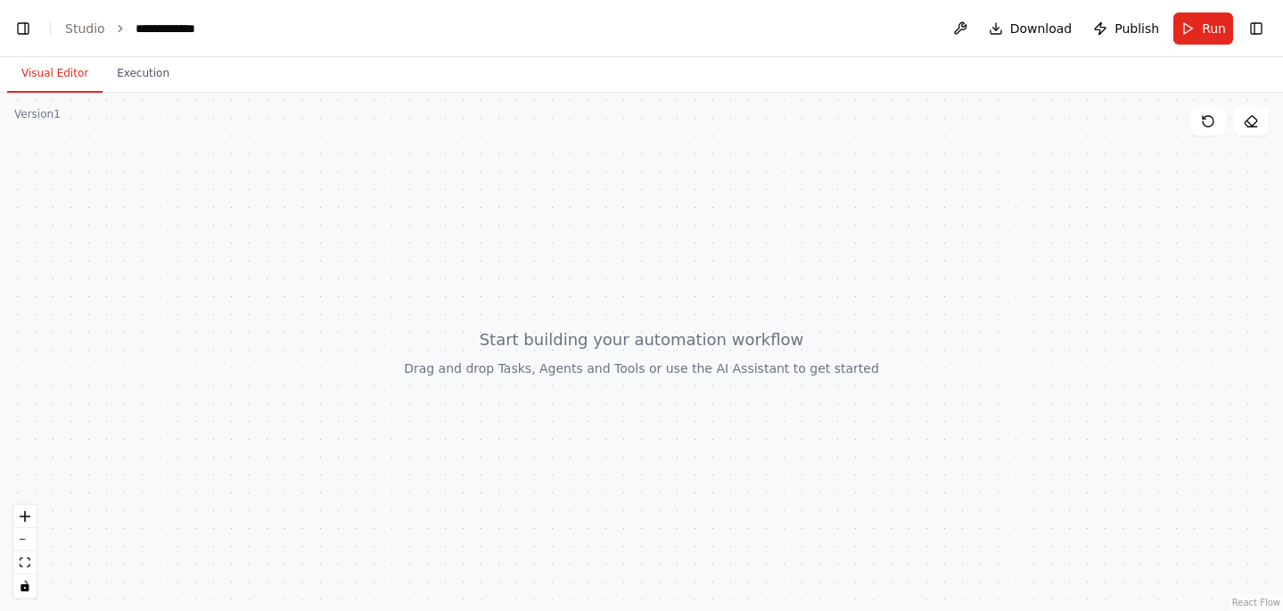
click at [895, 187] on div at bounding box center [641, 352] width 1283 height 518
click at [1256, 25] on button "Toggle Right Sidebar" at bounding box center [1256, 28] width 25 height 25
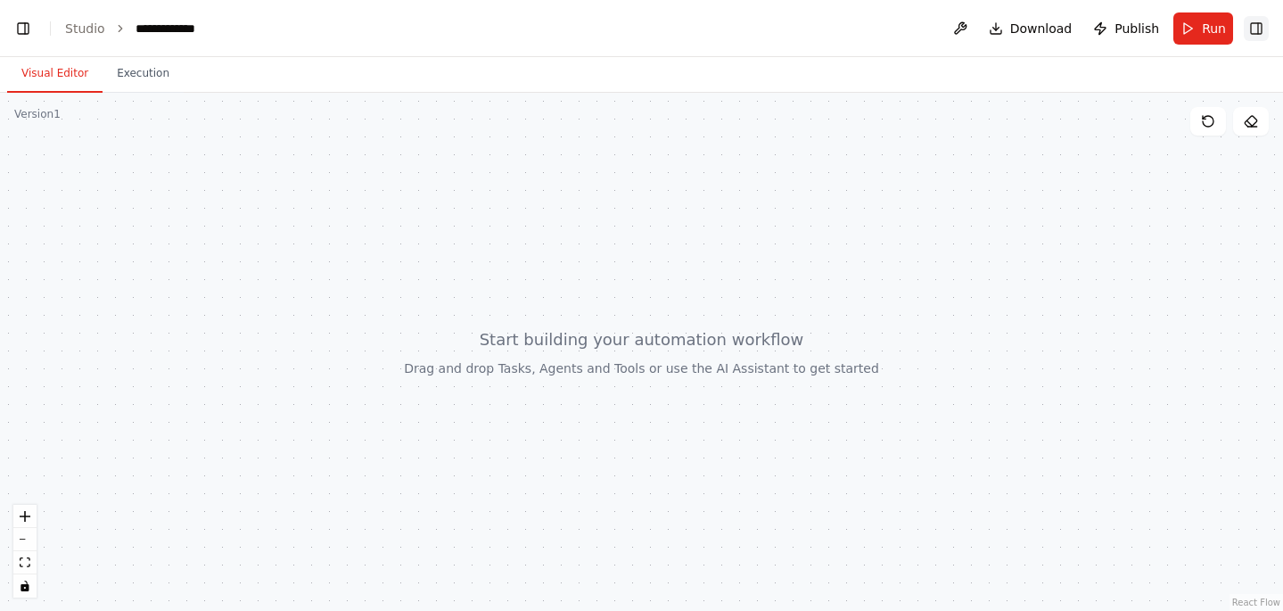
click at [1256, 25] on button "Toggle Right Sidebar" at bounding box center [1256, 28] width 25 height 25
click at [34, 31] on button "Toggle Left Sidebar" at bounding box center [23, 28] width 25 height 25
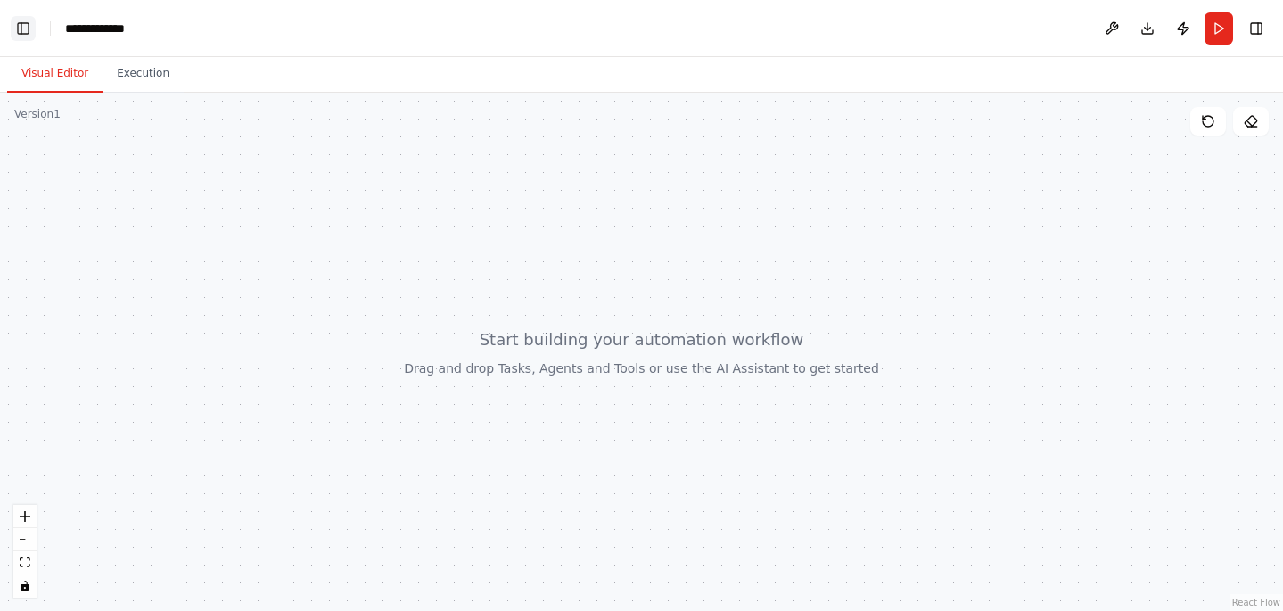
click at [34, 31] on button "Toggle Left Sidebar" at bounding box center [23, 28] width 25 height 25
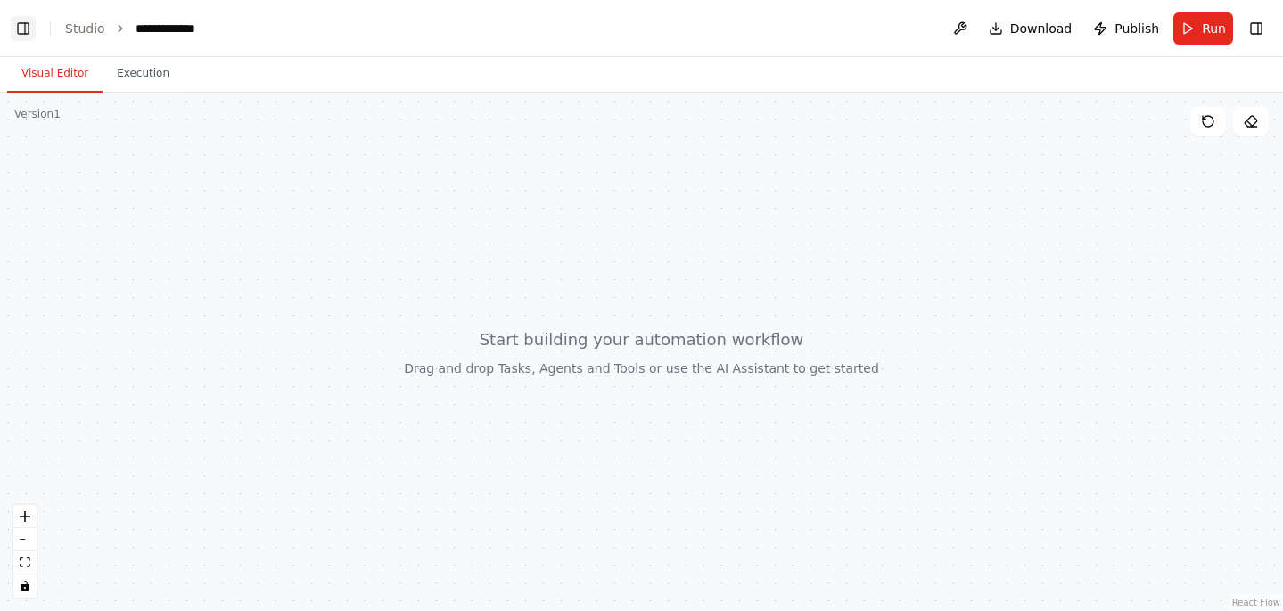
click at [34, 31] on button "Toggle Left Sidebar" at bounding box center [23, 28] width 25 height 25
click at [1258, 28] on button "Toggle Right Sidebar" at bounding box center [1256, 28] width 25 height 25
click at [86, 33] on link "Studio" at bounding box center [85, 28] width 40 height 14
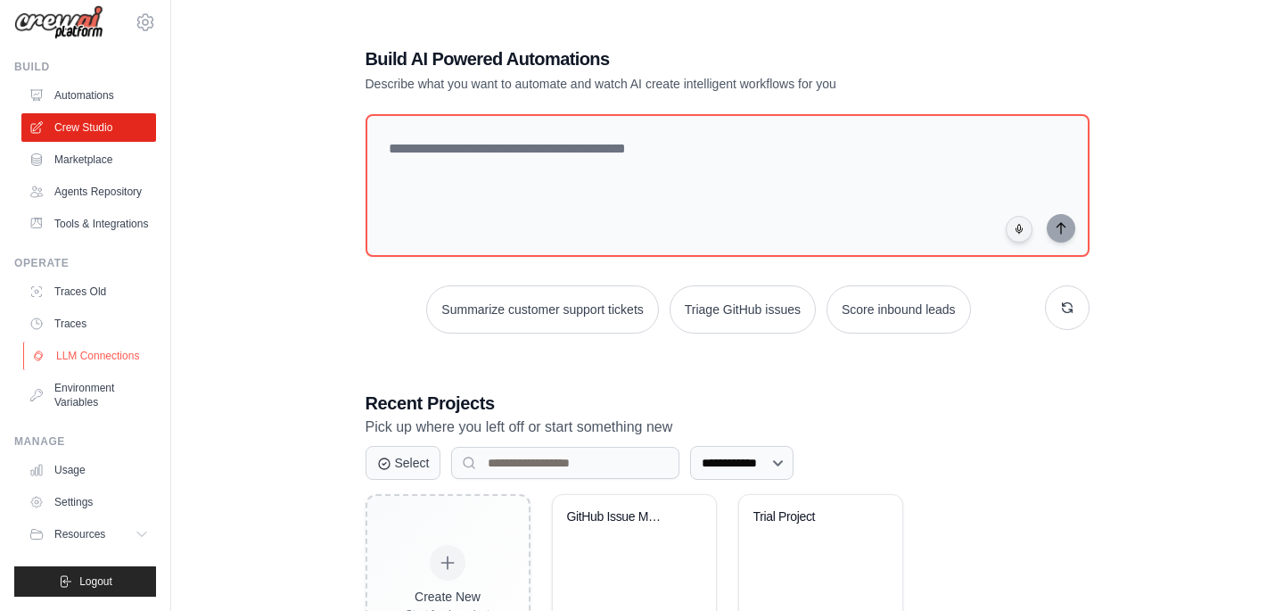
scroll to position [15, 0]
click at [90, 346] on link "LLM Connections" at bounding box center [90, 355] width 135 height 29
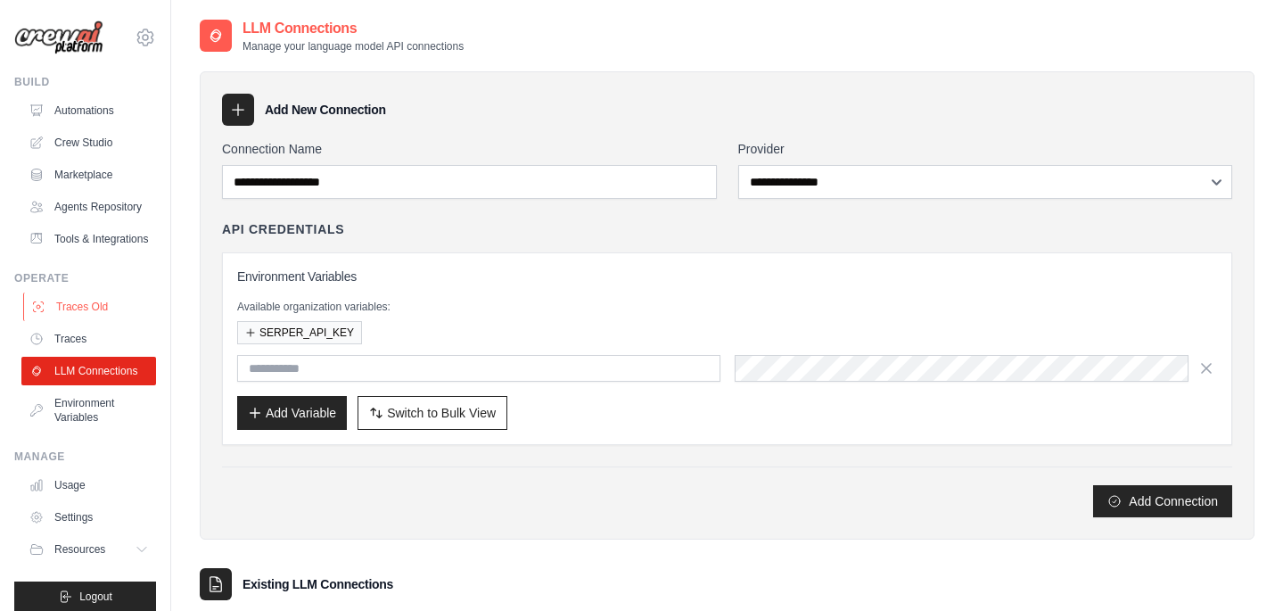
click at [99, 305] on link "Traces Old" at bounding box center [90, 306] width 135 height 29
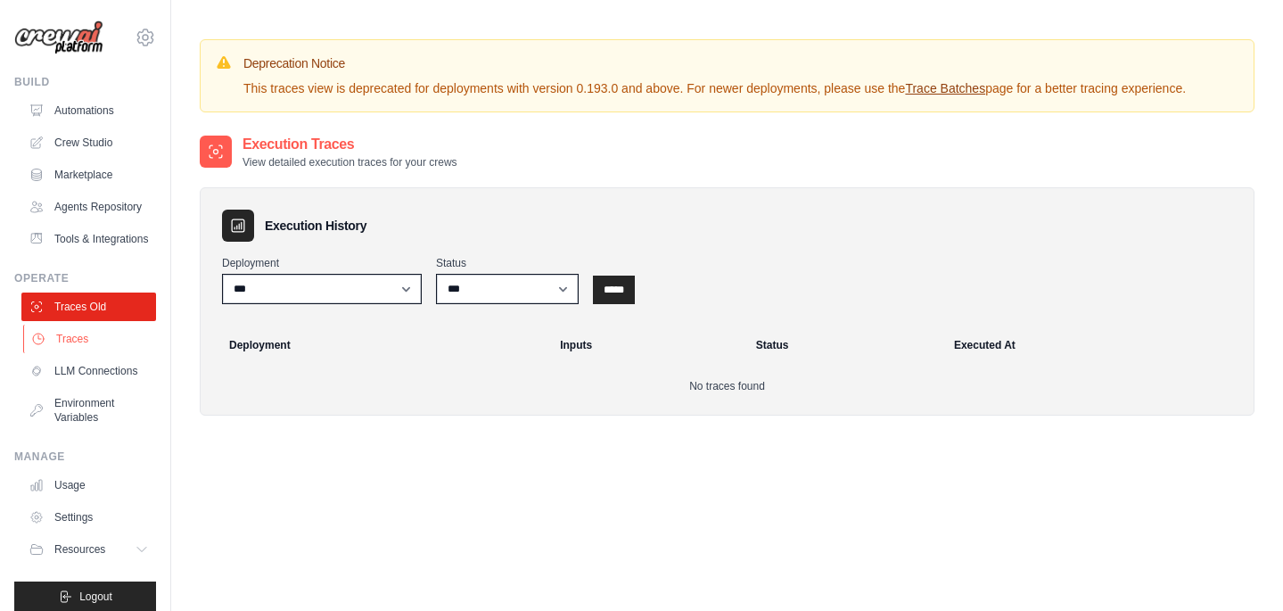
click at [63, 342] on link "Traces" at bounding box center [90, 339] width 135 height 29
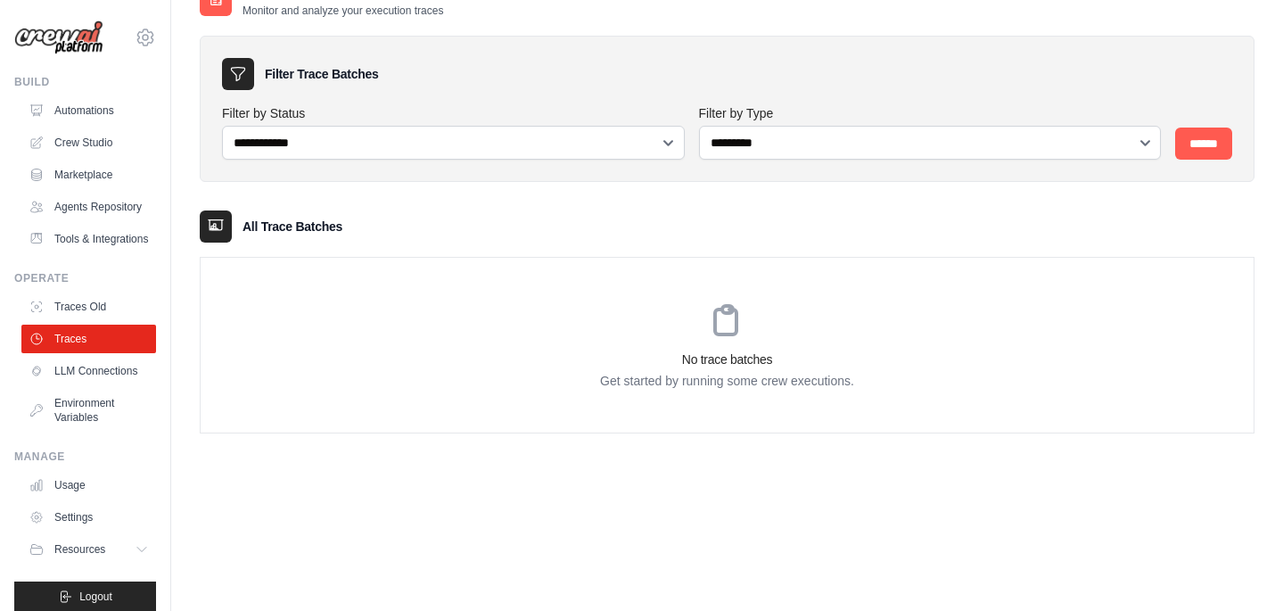
scroll to position [36, 0]
click at [66, 488] on link "Usage" at bounding box center [90, 485] width 135 height 29
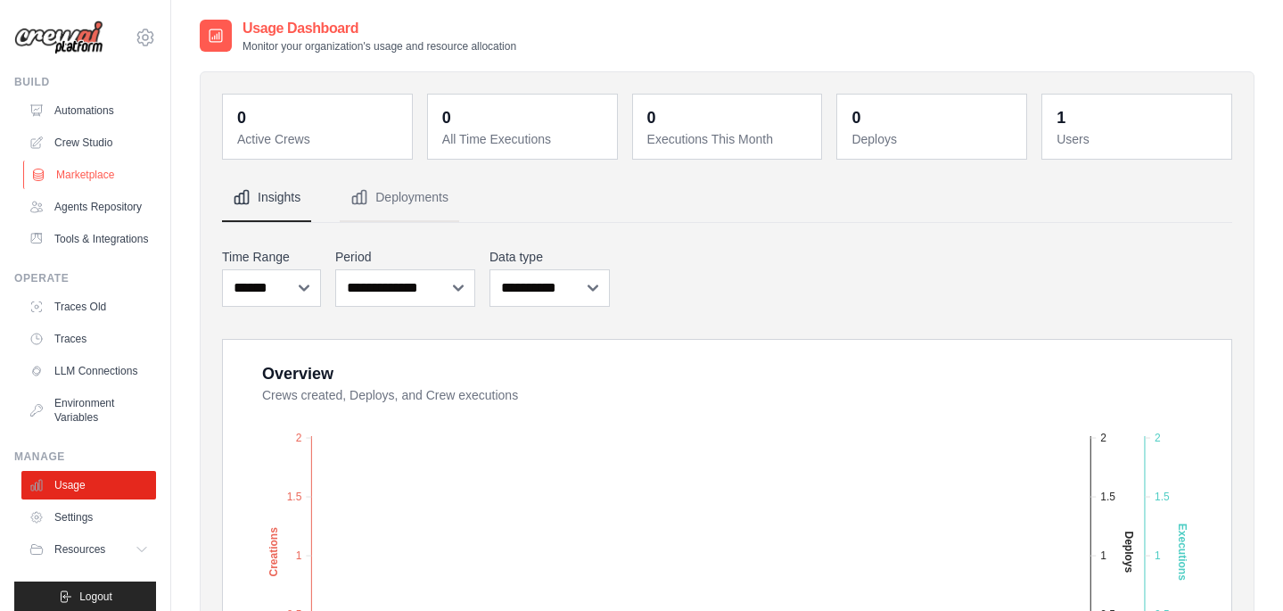
click at [101, 168] on link "Marketplace" at bounding box center [90, 174] width 135 height 29
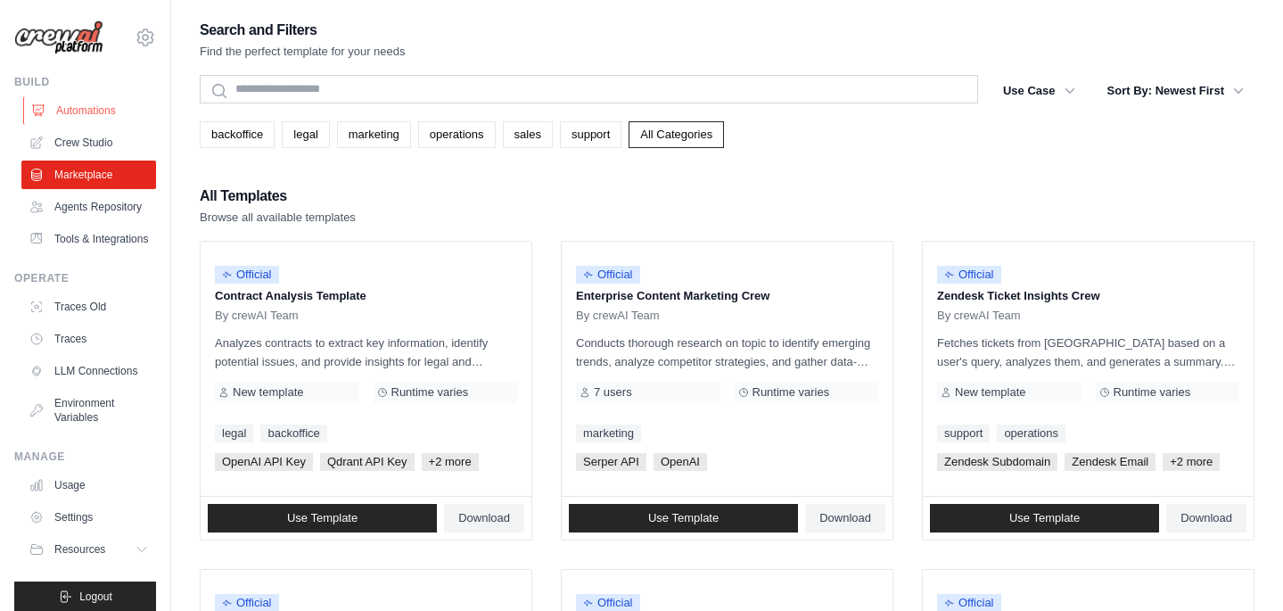
click at [120, 115] on link "Automations" at bounding box center [90, 110] width 135 height 29
